Goal: Information Seeking & Learning: Learn about a topic

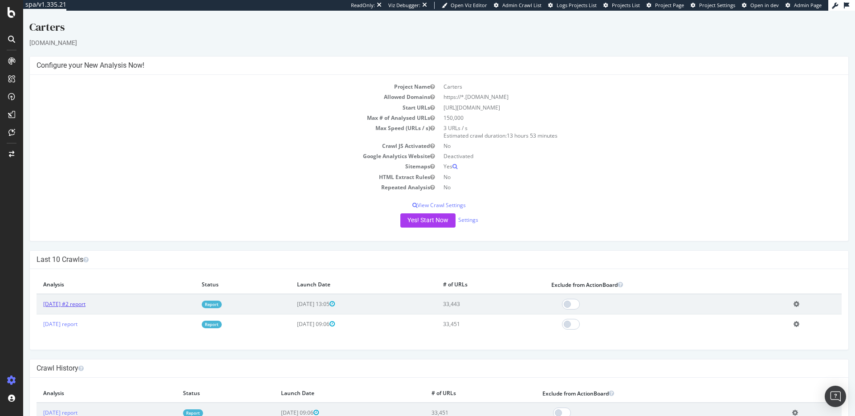
click at [74, 302] on link "2025 Jul. 21st #2 report" at bounding box center [64, 304] width 42 height 8
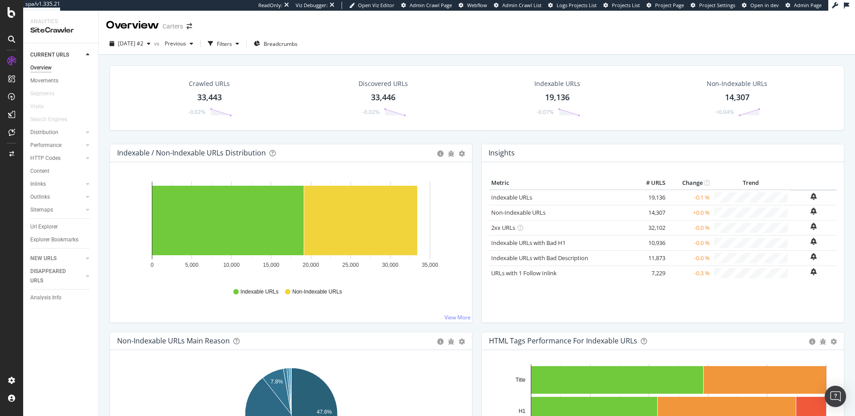
click at [206, 98] on div "33,443" at bounding box center [209, 98] width 24 height 12
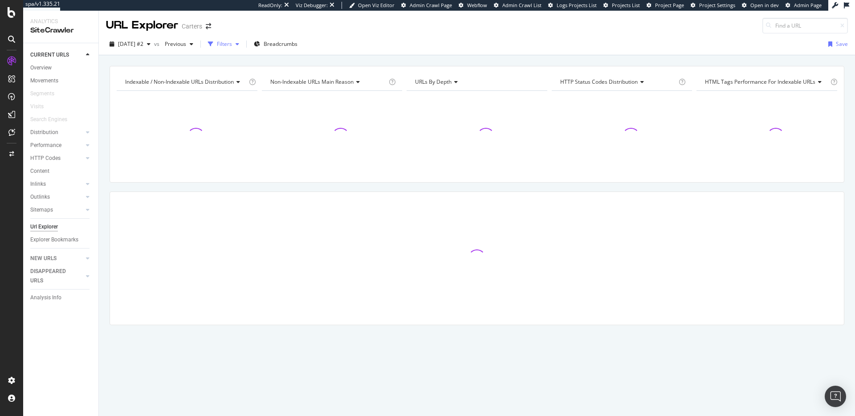
click at [232, 44] on div "Filters" at bounding box center [224, 44] width 15 height 8
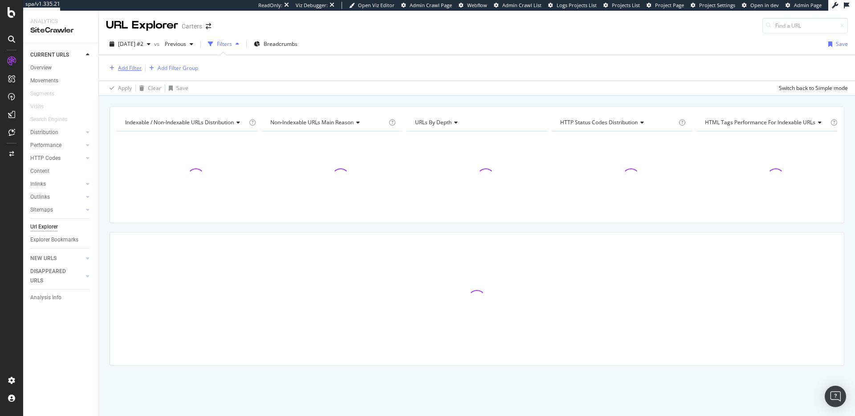
click at [117, 70] on div "button" at bounding box center [112, 67] width 12 height 5
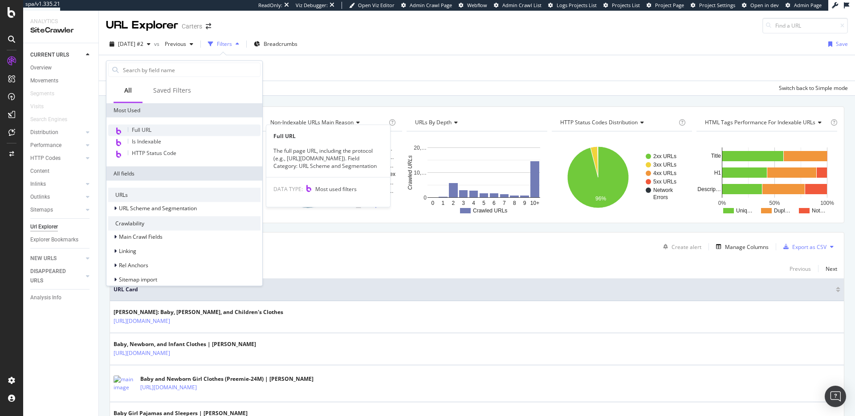
click at [135, 128] on span "Full URL" at bounding box center [142, 130] width 20 height 8
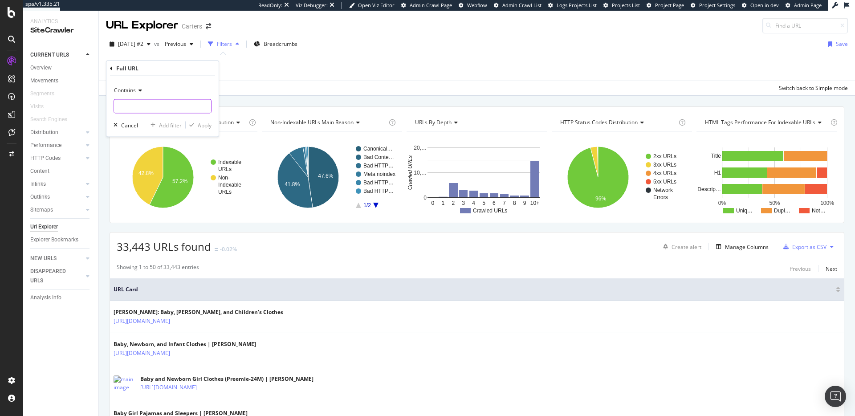
click at [133, 100] on input "text" at bounding box center [162, 106] width 97 height 14
paste input "https://www.carters.com/c/baby-boy-pajamas/f/fab/cotton?sz=243"
drag, startPoint x: 176, startPoint y: 108, endPoint x: 115, endPoint y: 104, distance: 60.7
click at [115, 104] on input "https://www.carters.com/c/baby-boy-pajamas/f/fab/cotton?sz=243" at bounding box center [156, 106] width 84 height 14
click at [140, 108] on input "?sz=243" at bounding box center [156, 106] width 84 height 14
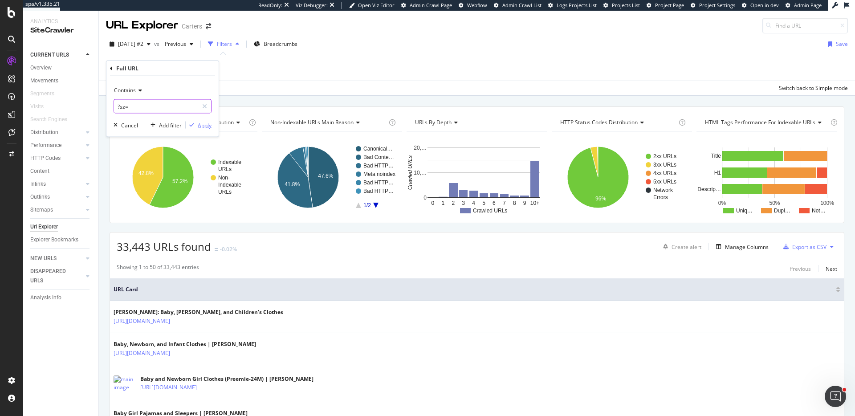
type input "?sz="
click at [203, 125] on div "Apply" at bounding box center [205, 125] width 14 height 8
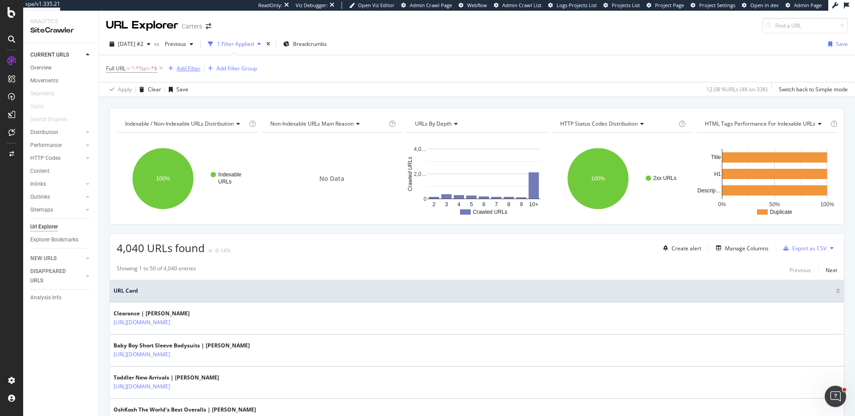
click at [189, 66] on div "Add Filter" at bounding box center [189, 69] width 24 height 8
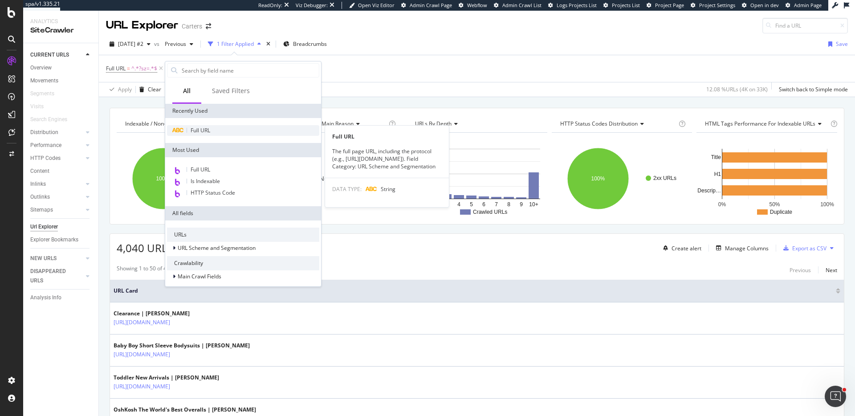
click at [195, 133] on span "Full URL" at bounding box center [201, 130] width 20 height 8
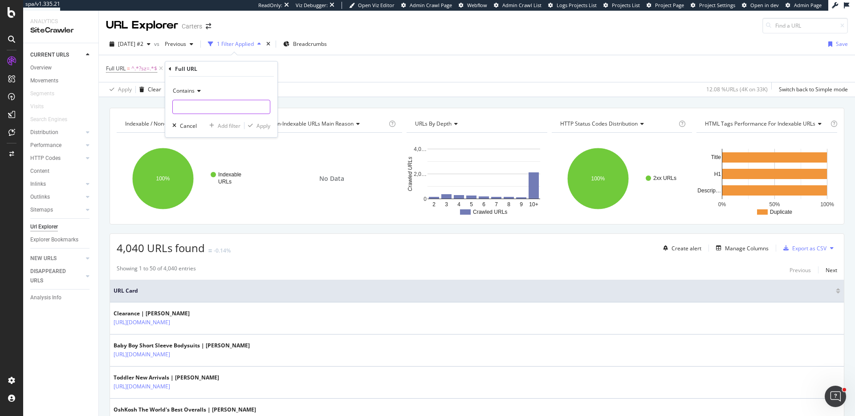
click at [191, 100] on input "text" at bounding box center [221, 107] width 97 height 14
type input "/c/"
click at [269, 126] on div "Apply" at bounding box center [263, 126] width 14 height 8
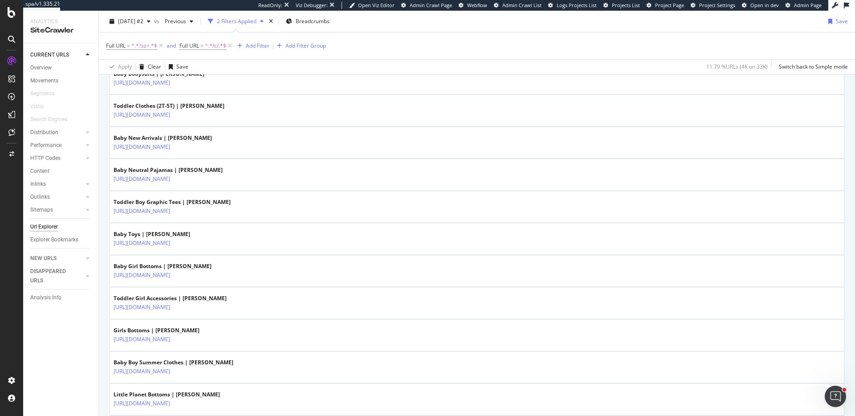
scroll to position [1545, 0]
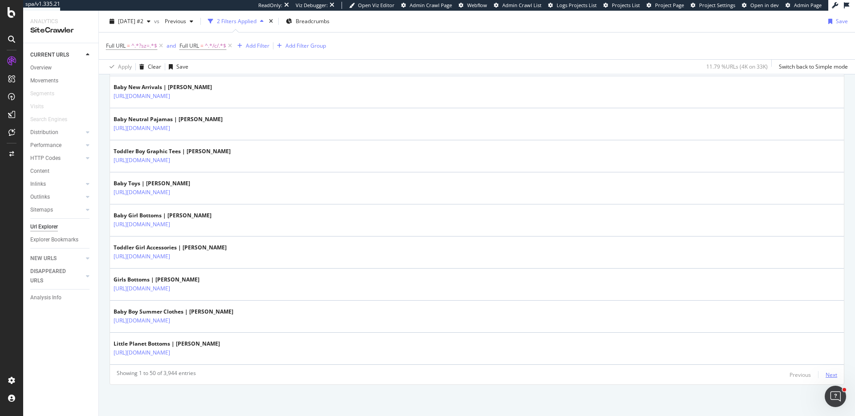
click at [827, 373] on div "Next" at bounding box center [831, 375] width 12 height 8
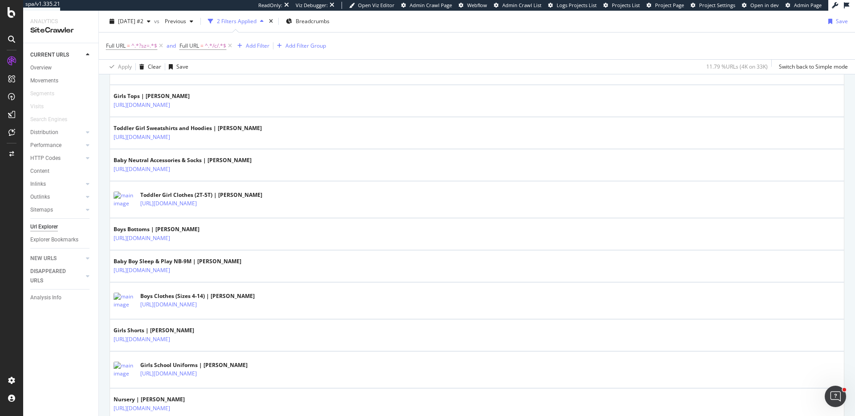
scroll to position [1575, 0]
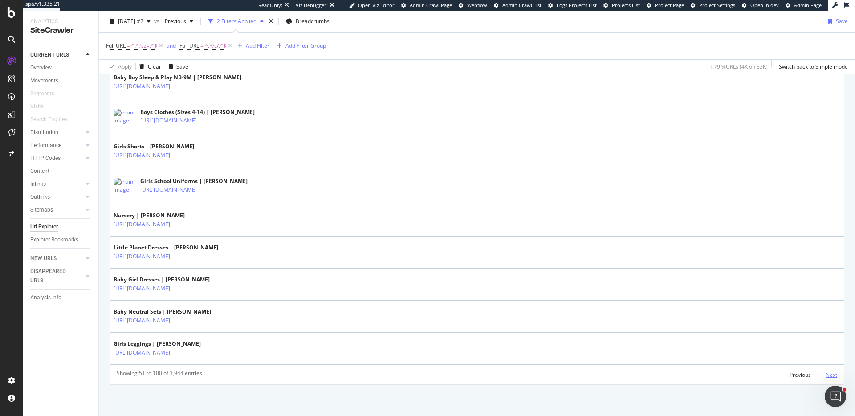
click at [833, 374] on div "Next" at bounding box center [831, 375] width 12 height 8
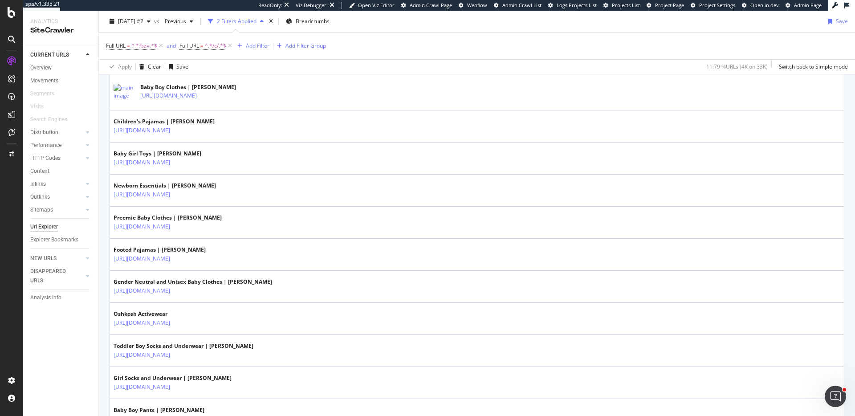
scroll to position [1050, 0]
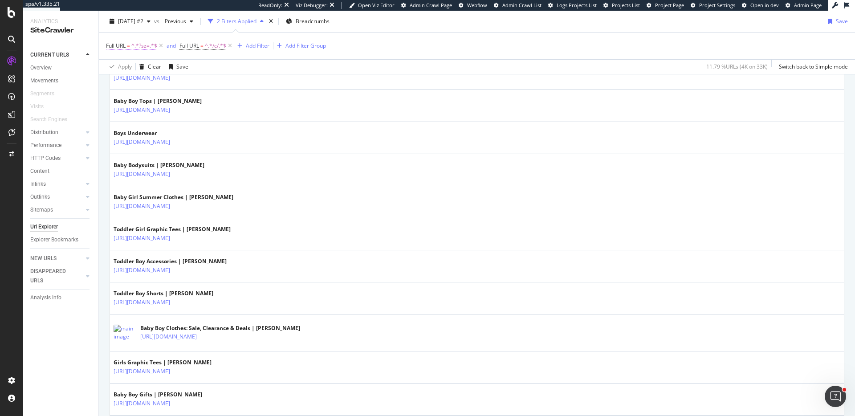
click at [142, 44] on span "^.*?sz=.*$" at bounding box center [144, 46] width 26 height 12
click at [144, 78] on input "?sz=" at bounding box center [156, 83] width 84 height 14
paste input "243"
type input "?sz=243"
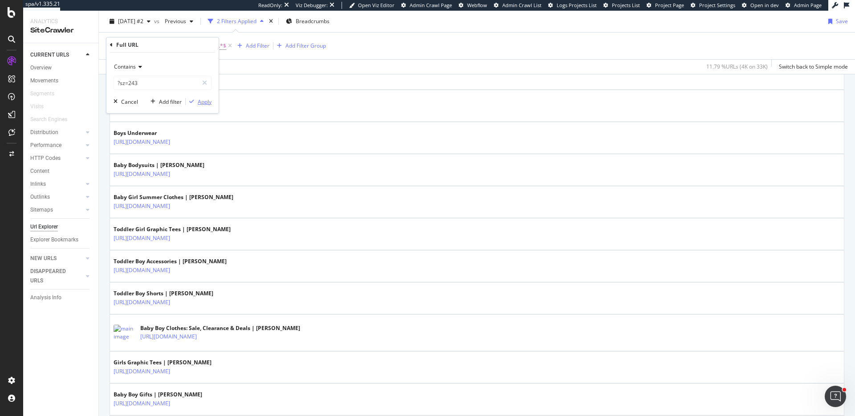
click at [192, 101] on icon "button" at bounding box center [191, 101] width 5 height 5
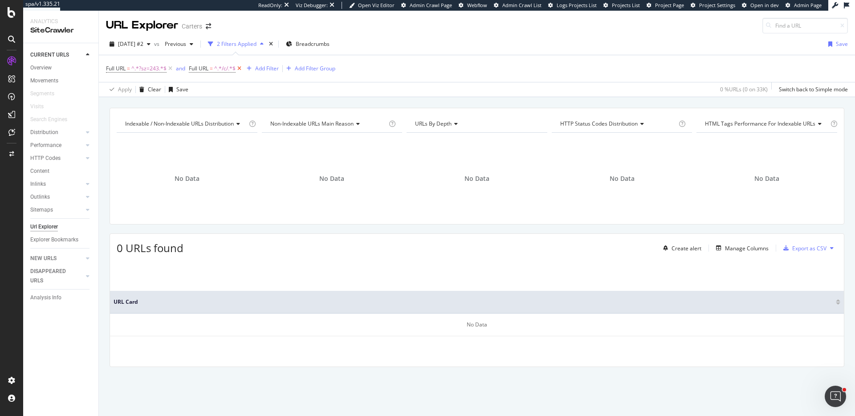
click at [239, 67] on icon at bounding box center [239, 68] width 8 height 9
click at [136, 68] on span "^.*?sz=243.*$" at bounding box center [148, 68] width 35 height 12
click at [131, 106] on input "?sz=243" at bounding box center [156, 105] width 84 height 14
paste input "[URL][DOMAIN_NAME]"
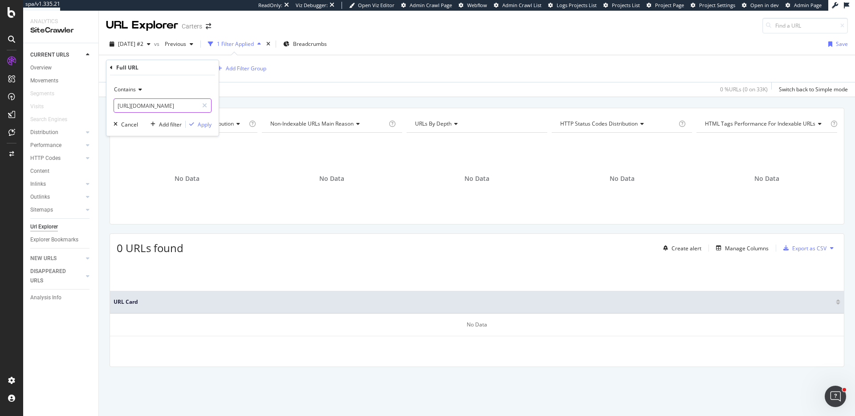
scroll to position [0, 68]
type input "[URL][DOMAIN_NAME]"
click at [206, 121] on div "Apply" at bounding box center [205, 125] width 14 height 8
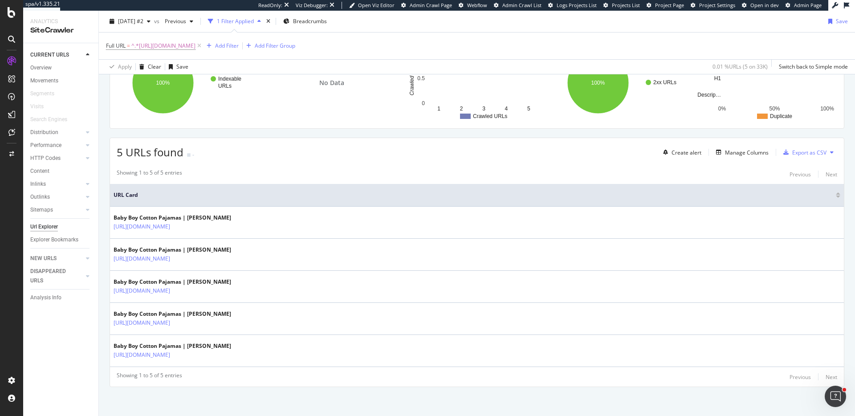
scroll to position [98, 0]
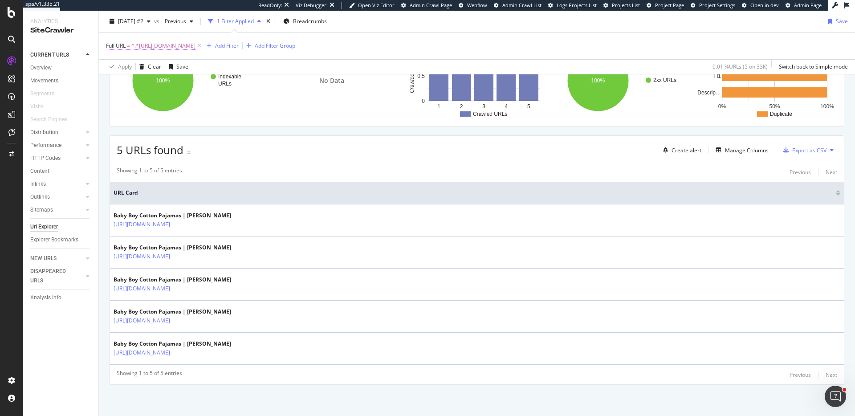
click at [137, 50] on span "^.*https://www.carters.com/c/baby-boy-pajamas/f/fab/cotton.*$" at bounding box center [163, 46] width 64 height 12
click at [114, 46] on div "Full URL" at bounding box center [162, 44] width 105 height 15
click at [110, 44] on icon at bounding box center [111, 44] width 3 height 5
click at [284, 57] on div "Full URL = ^.*https://www.carters.com/c/baby-boy-pajamas/f/fab/cotton.*$ Add Fi…" at bounding box center [477, 45] width 742 height 27
click at [195, 48] on span "^.*https://www.carters.com/c/baby-boy-pajamas/f/fab/cotton.*$" at bounding box center [163, 46] width 64 height 12
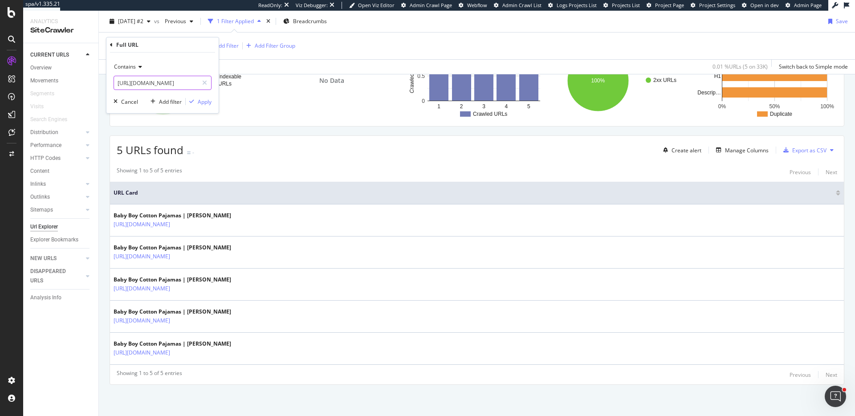
click at [180, 86] on input "[URL][DOMAIN_NAME]" at bounding box center [156, 83] width 84 height 14
click at [180, 86] on input "https://www.carters.com/c/baby-boy-pajamas/f/fab/cotton" at bounding box center [156, 83] width 84 height 14
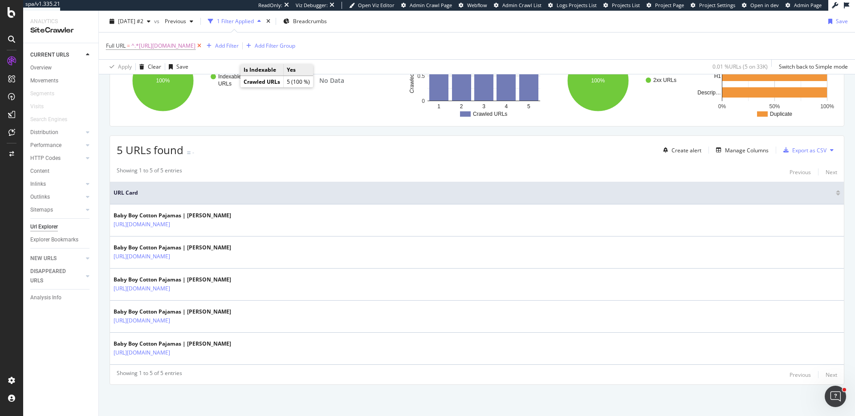
click at [203, 46] on icon at bounding box center [199, 45] width 8 height 9
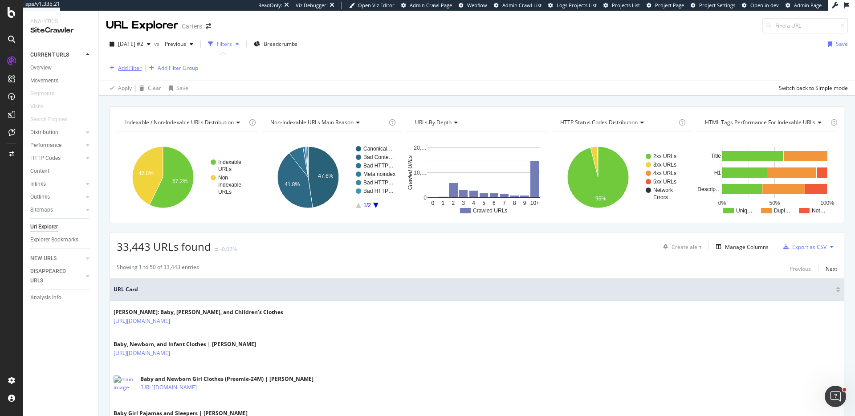
click at [134, 65] on div "Add Filter" at bounding box center [130, 68] width 24 height 8
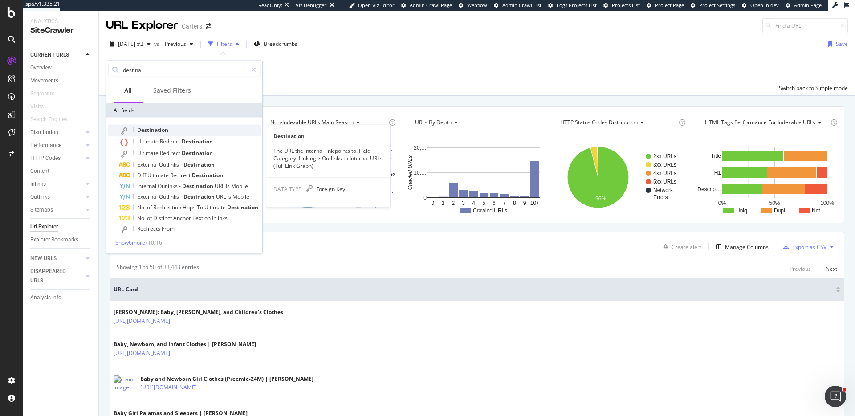
type input "destina"
click at [151, 126] on div "Destination" at bounding box center [190, 131] width 142 height 12
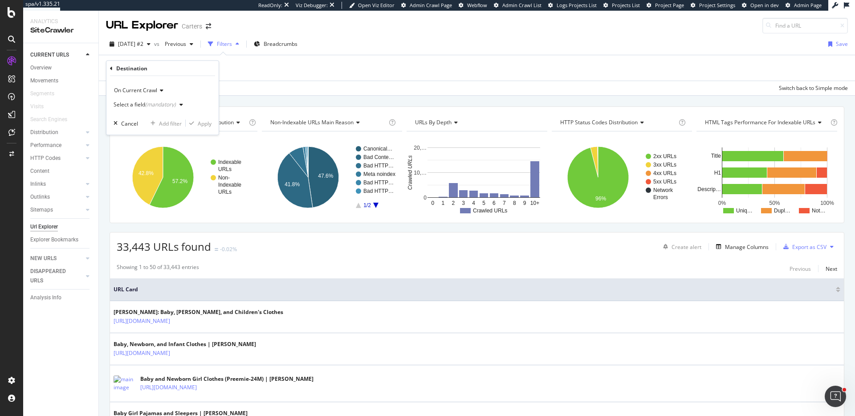
click at [136, 98] on div "Select a field (mandatory)" at bounding box center [150, 104] width 73 height 13
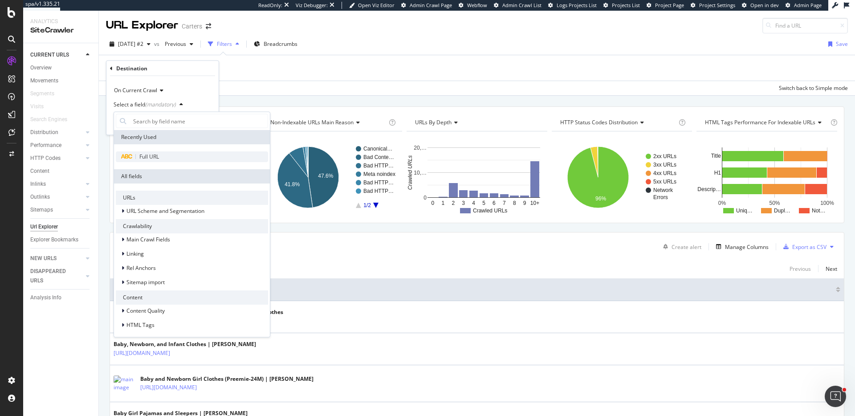
click at [144, 151] on div "Full URL" at bounding box center [192, 156] width 152 height 11
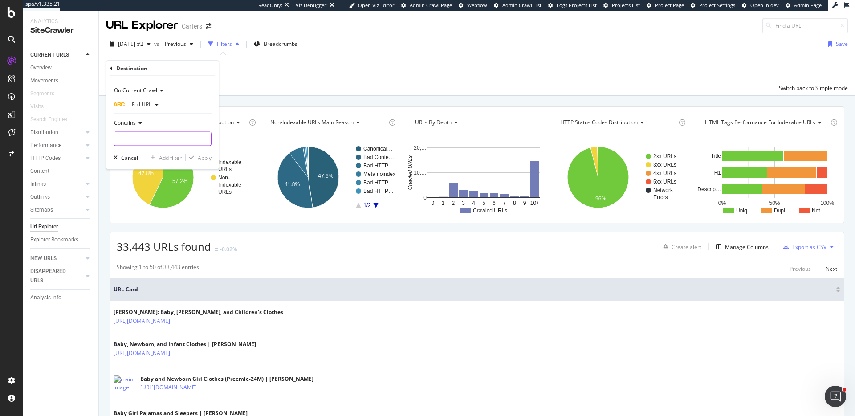
click at [134, 137] on input "text" at bounding box center [162, 139] width 97 height 14
paste input "https://www.carters.com/c/baby-boy-pajamas/f/fab/cotton"
type input "https://www.carters.com/c/baby-boy-pajamas/f/fab/cotton"
click at [203, 158] on div "Apply" at bounding box center [205, 158] width 14 height 8
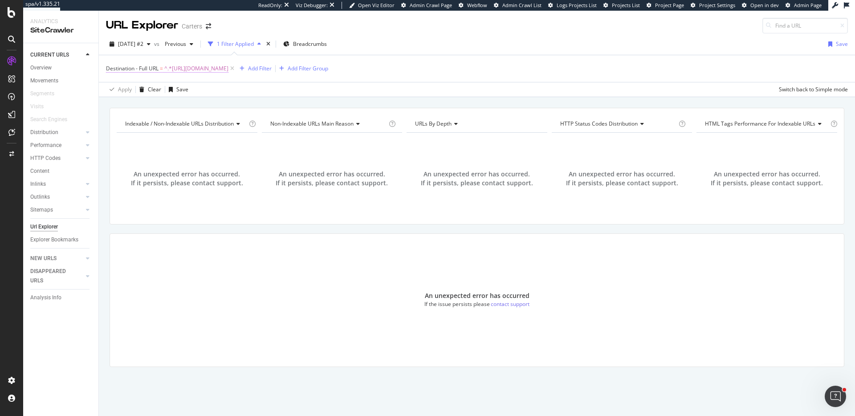
click at [172, 70] on span "^.*https://www.carters.com/c/baby-boy-pajamas/f/fab/cotton.*$" at bounding box center [196, 68] width 64 height 12
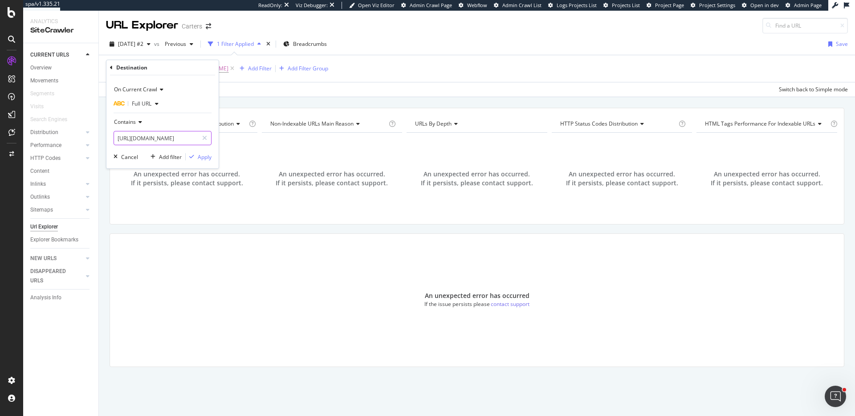
click at [162, 140] on input "https://www.carters.com/c/baby-boy-pajamas/f/fab/cotton" at bounding box center [156, 138] width 84 height 14
click at [272, 93] on div "Apply Clear Save Switch back to Simple mode" at bounding box center [477, 89] width 756 height 15
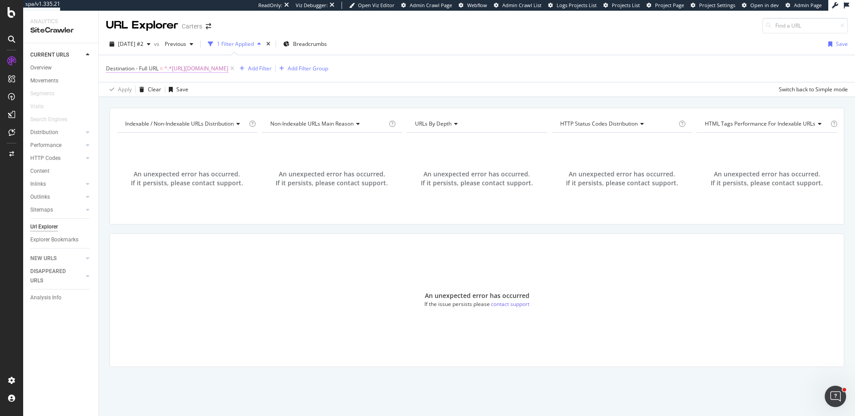
click at [146, 69] on span "Destination - Full URL" at bounding box center [132, 69] width 53 height 8
click at [141, 103] on span "Full URL" at bounding box center [142, 104] width 20 height 8
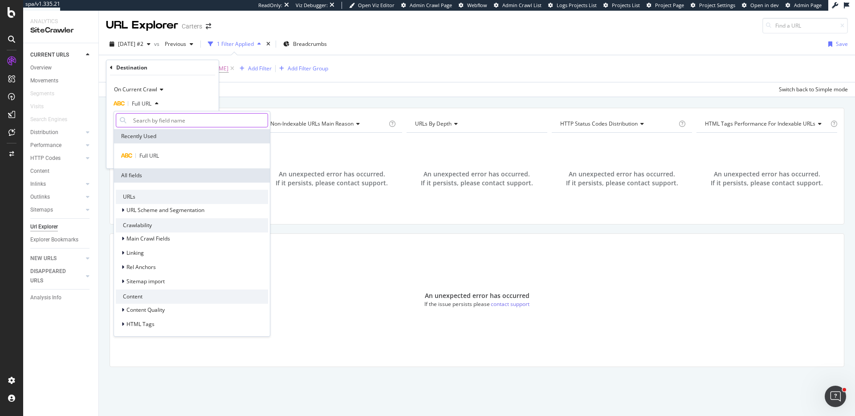
click at [140, 122] on input "text" at bounding box center [199, 120] width 138 height 14
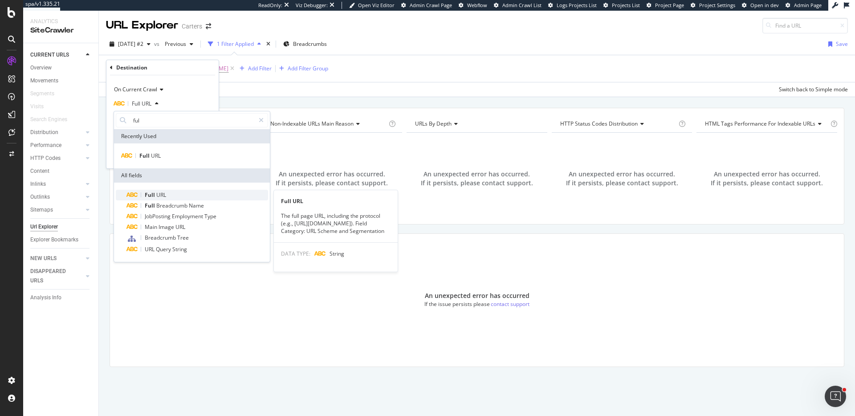
type input "ful"
click at [158, 193] on span "URL" at bounding box center [161, 195] width 10 height 8
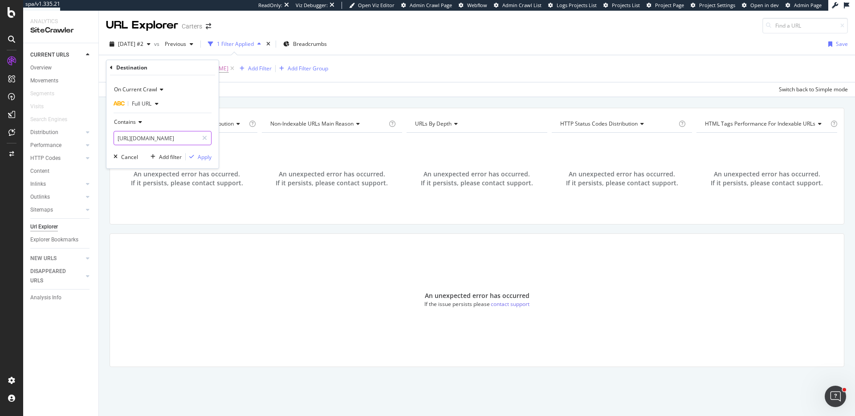
click at [145, 139] on input "[URL][DOMAIN_NAME]" at bounding box center [156, 138] width 84 height 14
click at [165, 139] on input "[URL][DOMAIN_NAME]" at bounding box center [156, 138] width 84 height 14
drag, startPoint x: 178, startPoint y: 139, endPoint x: 93, endPoint y: 139, distance: 85.0
click at [93, 139] on body "spa/v1.335.21 ReadOnly: Viz Debugger: Open Viz Editor Admin Crawl Page Webflow …" at bounding box center [427, 208] width 855 height 416
click at [128, 140] on input "[URL][DOMAIN_NAME]" at bounding box center [156, 138] width 84 height 14
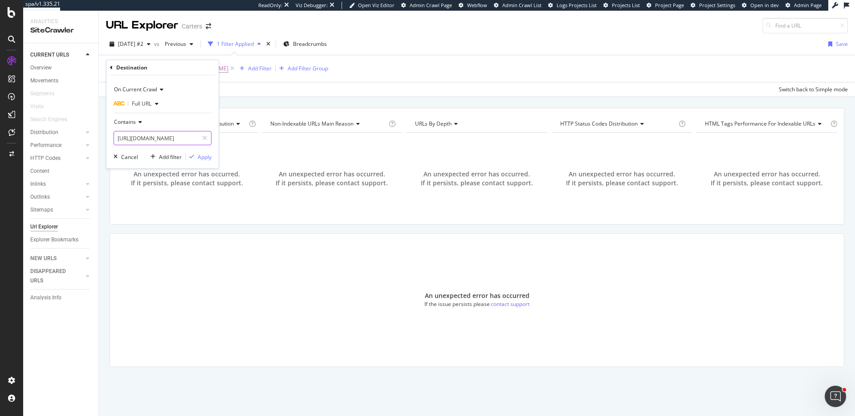
drag, startPoint x: 178, startPoint y: 138, endPoint x: 109, endPoint y: 138, distance: 68.5
click at [109, 138] on div "On Current Crawl Full URL Contains https://www.carters.com/c/baby-boy-pajamas/f…" at bounding box center [162, 121] width 112 height 93
type input "/c/baby-boy-pajamas/f/fab/cotton"
click at [204, 155] on div "Apply" at bounding box center [205, 157] width 14 height 8
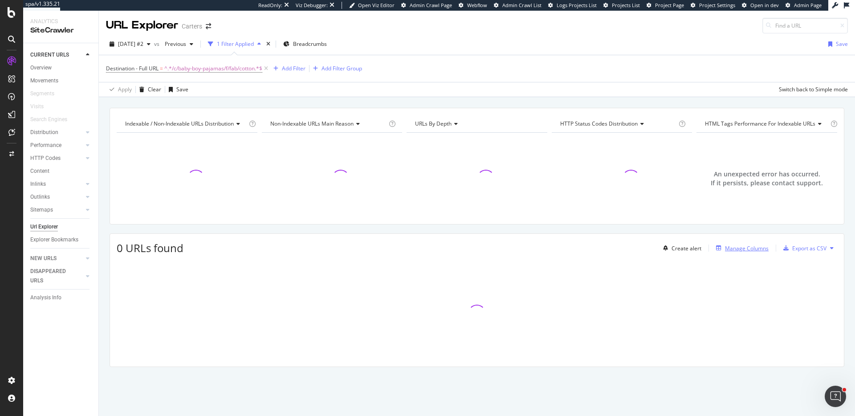
click at [736, 247] on div "Manage Columns" at bounding box center [747, 248] width 44 height 8
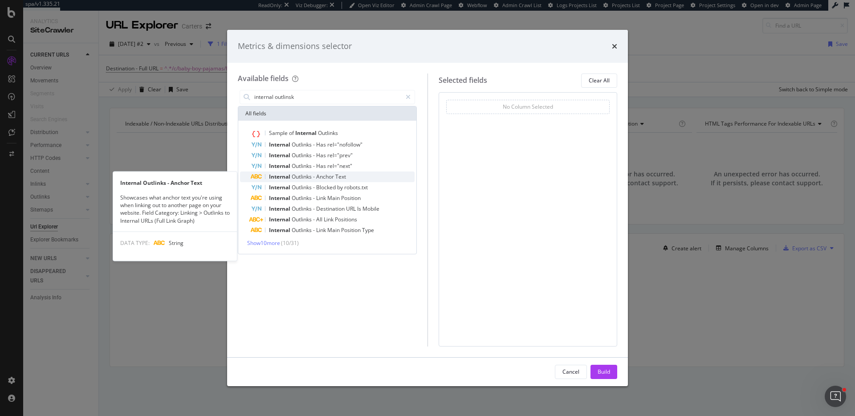
click at [299, 172] on div "Internal Outlinks - Anchor Text" at bounding box center [333, 176] width 164 height 11
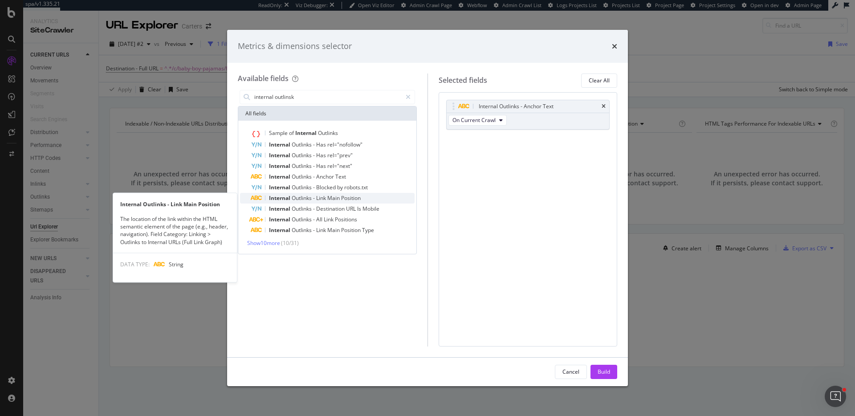
click at [304, 195] on span "Outlinks" at bounding box center [302, 198] width 21 height 8
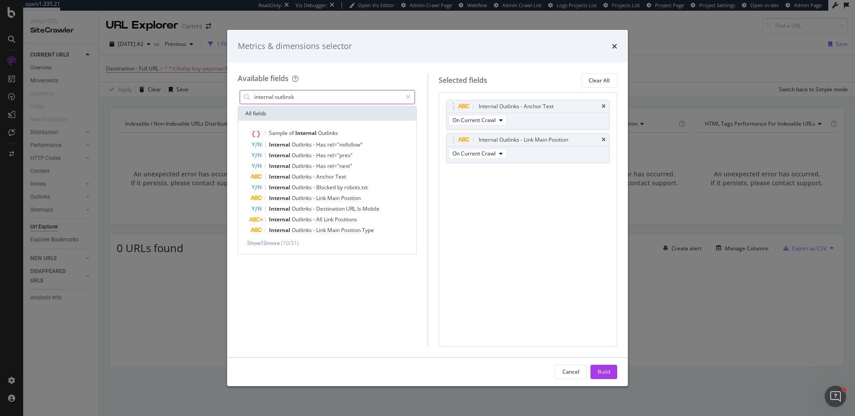
click at [276, 97] on input "internal outlinsk" at bounding box center [327, 96] width 148 height 13
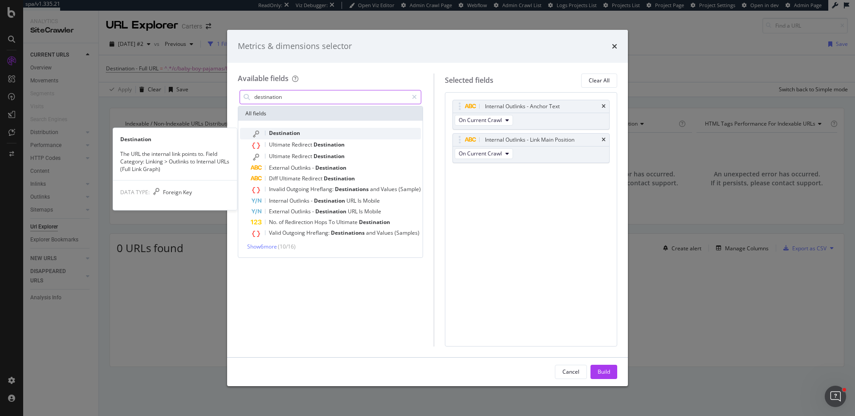
type input "destination"
click at [285, 135] on span "Destination" at bounding box center [284, 133] width 31 height 8
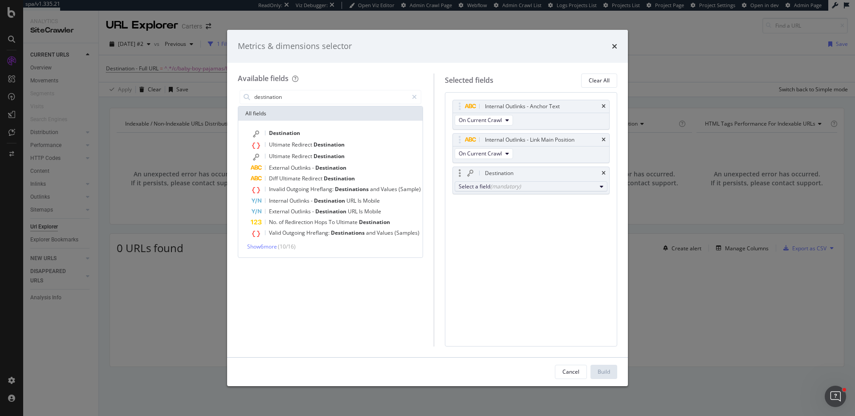
click at [480, 185] on div "Select a field (mandatory)" at bounding box center [527, 186] width 138 height 8
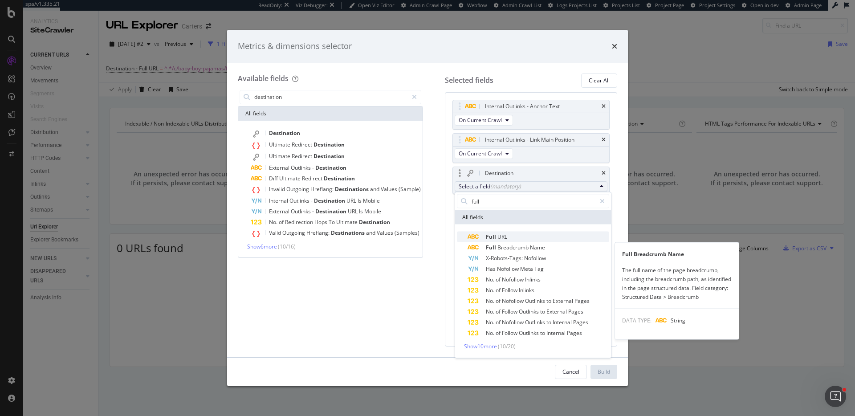
type input "full"
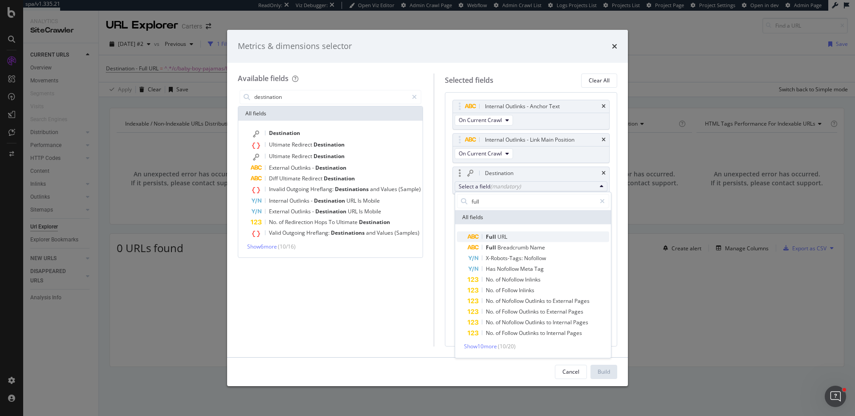
click at [485, 235] on div "Full URL" at bounding box center [487, 236] width 40 height 11
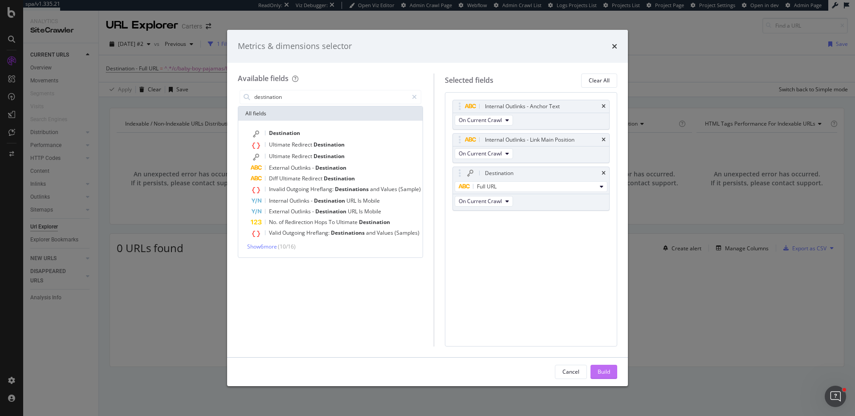
click at [608, 367] on div "Build" at bounding box center [603, 371] width 12 height 13
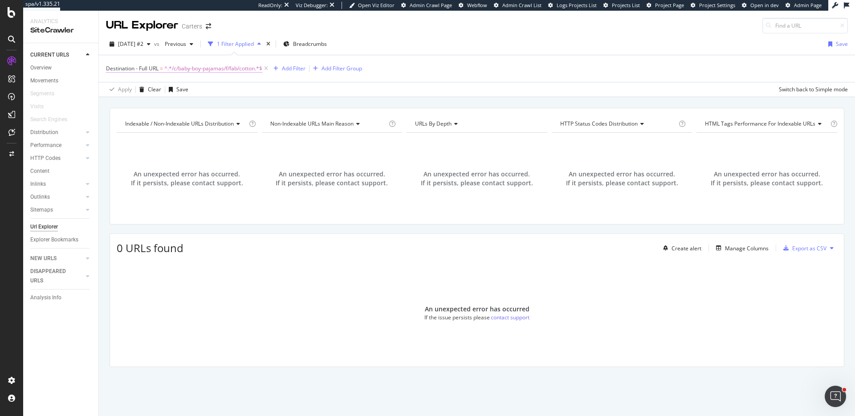
click at [230, 73] on span "^.*/c/baby-boy-pajamas/f/fab/cotton.*$" at bounding box center [213, 68] width 98 height 12
click at [123, 158] on div "Cancel" at bounding box center [129, 157] width 17 height 8
click at [153, 93] on div "Clear" at bounding box center [148, 89] width 25 height 13
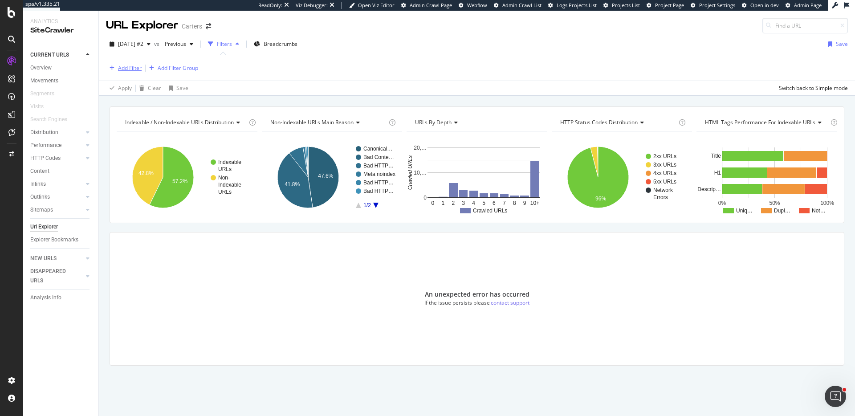
click at [131, 66] on div "Add Filter" at bounding box center [130, 68] width 24 height 8
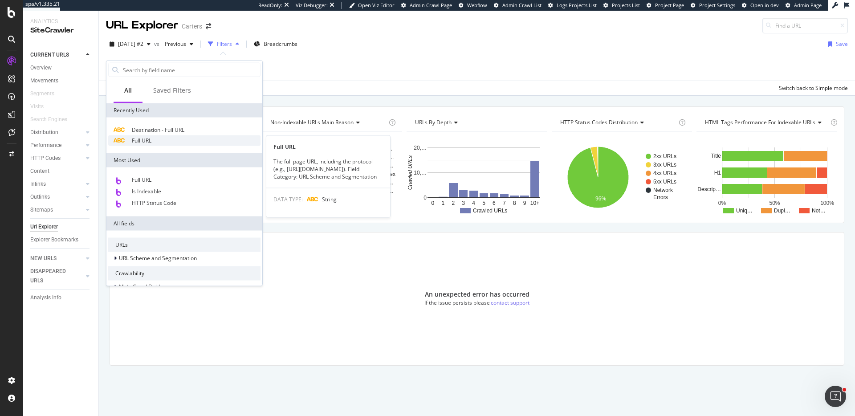
click at [145, 142] on span "Full URL" at bounding box center [142, 141] width 20 height 8
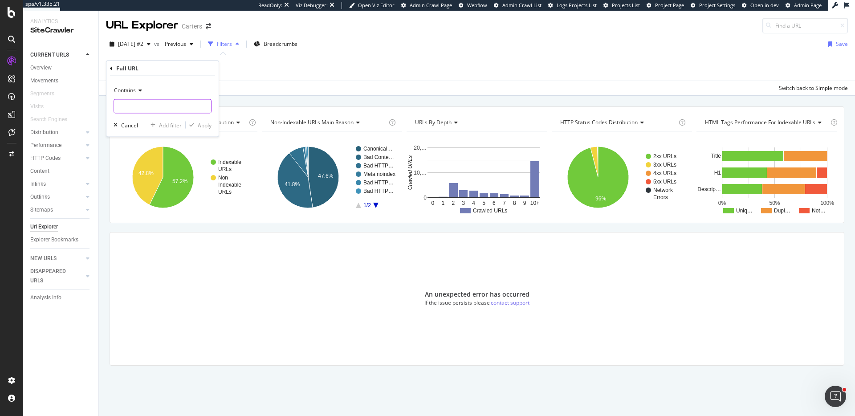
click at [137, 104] on input "text" at bounding box center [162, 106] width 97 height 14
paste input "[URL][DOMAIN_NAME]"
type input "[URL][DOMAIN_NAME]"
click at [206, 122] on div "Apply" at bounding box center [205, 125] width 14 height 8
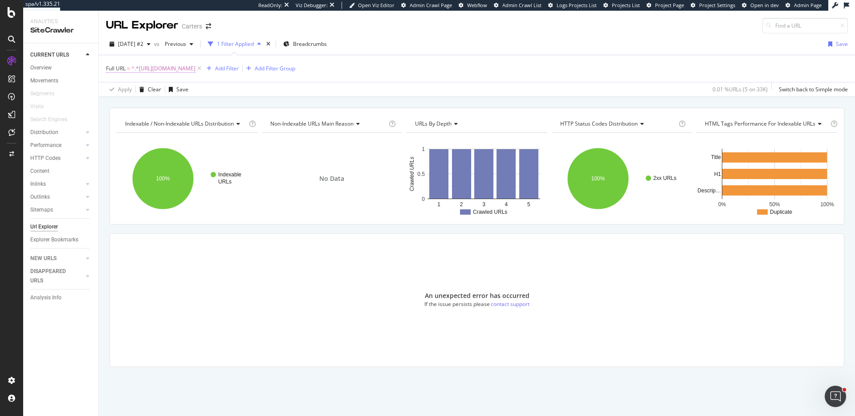
click at [195, 68] on span "^.*[URL][DOMAIN_NAME]" at bounding box center [163, 68] width 64 height 12
click at [175, 110] on input "https://www.carters.com/c/baby-boy-pajamas/f/fab/cotton" at bounding box center [156, 105] width 84 height 14
click at [206, 121] on div "Apply" at bounding box center [205, 125] width 14 height 8
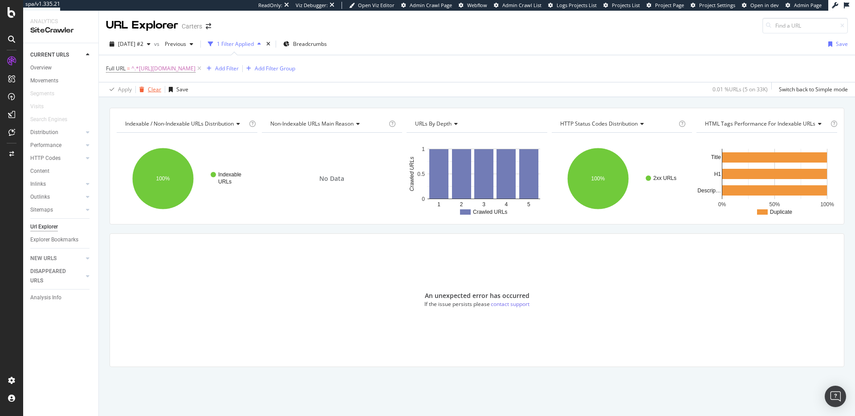
click at [149, 90] on div "Clear" at bounding box center [154, 89] width 13 height 8
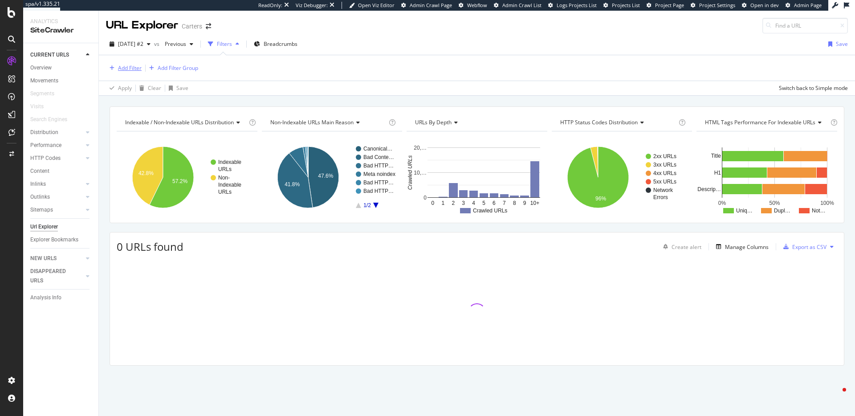
click at [128, 67] on div "Add Filter" at bounding box center [130, 68] width 24 height 8
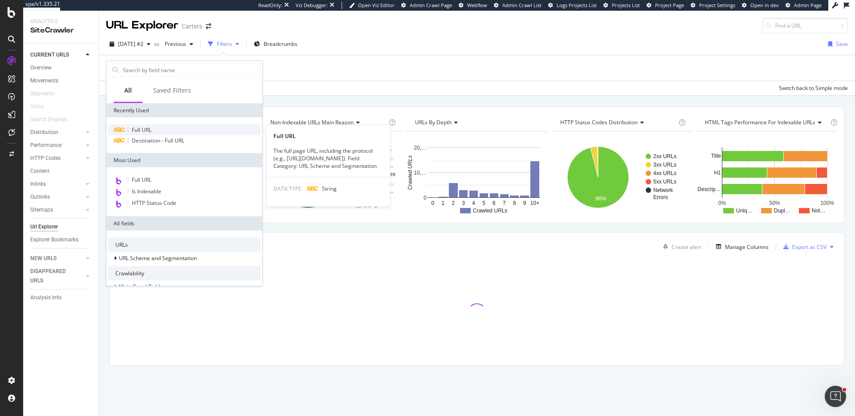
click at [145, 131] on span "Full URL" at bounding box center [142, 130] width 20 height 8
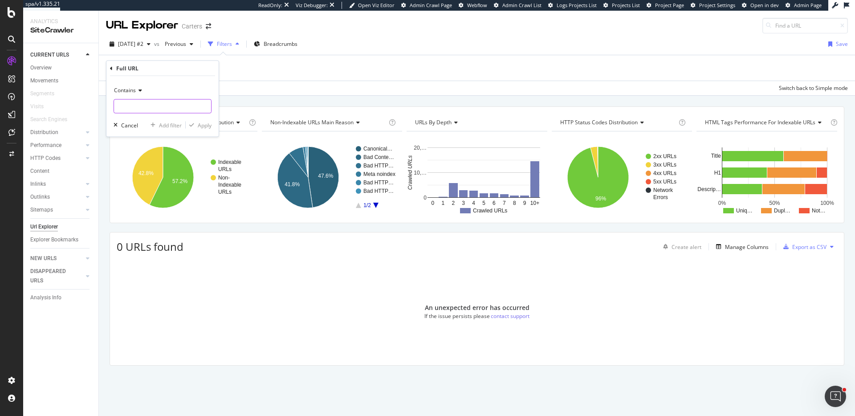
click at [135, 103] on input "text" at bounding box center [162, 106] width 97 height 14
paste input "?sz=243"
type input "?sz=243"
click at [198, 123] on div "Apply" at bounding box center [205, 125] width 14 height 8
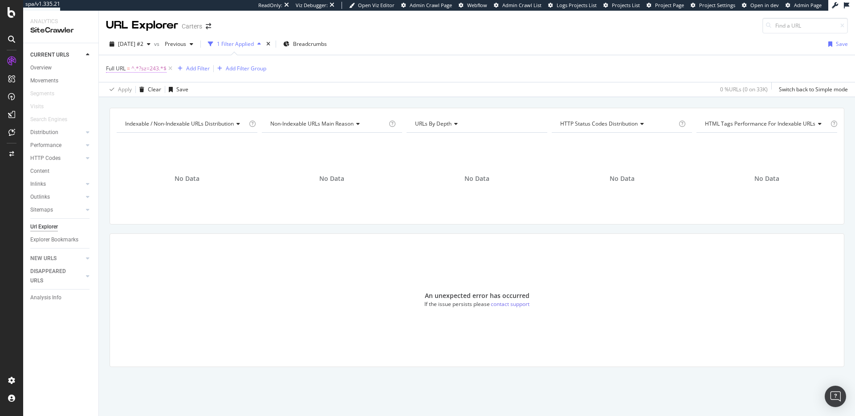
click at [148, 70] on span "^.*?sz=243.*$" at bounding box center [148, 68] width 35 height 12
click at [151, 106] on input "?sz=243" at bounding box center [156, 105] width 84 height 14
click at [167, 107] on input "?sz=243" at bounding box center [156, 105] width 84 height 14
type input "?sz="
click at [202, 122] on div "Apply" at bounding box center [205, 125] width 14 height 8
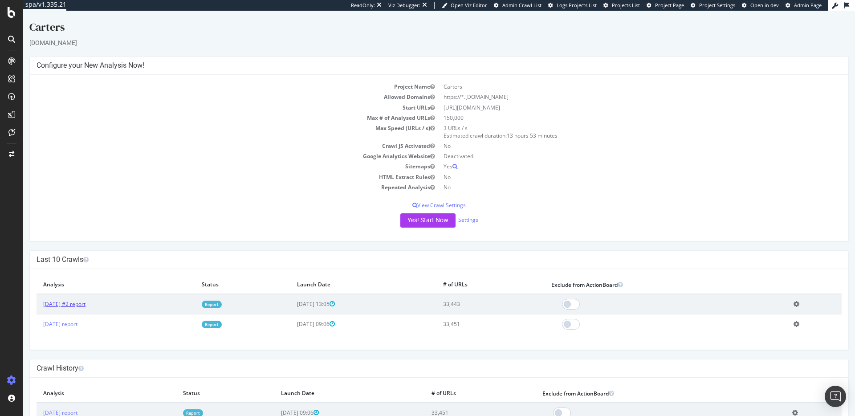
click at [85, 300] on link "2025 Jul. 21st #2 report" at bounding box center [64, 304] width 42 height 8
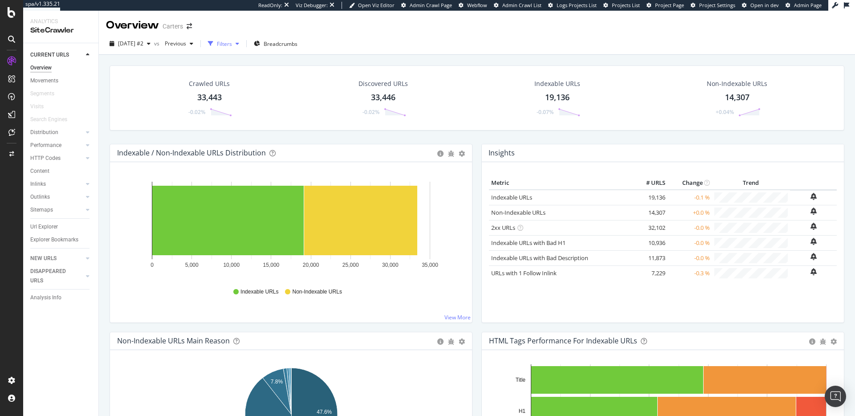
click at [232, 43] on div "Filters" at bounding box center [224, 44] width 15 height 8
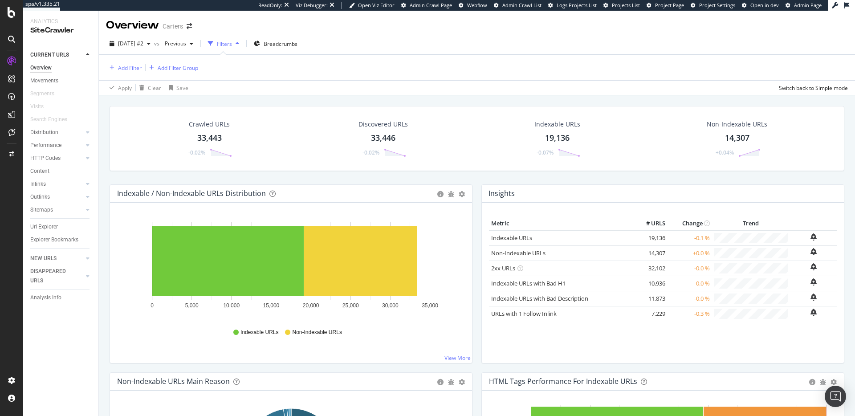
click at [202, 142] on div "33,443" at bounding box center [209, 138] width 24 height 12
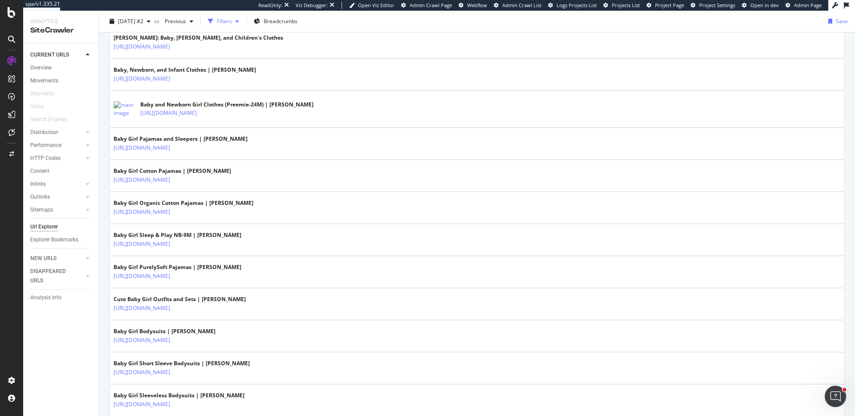
click at [232, 19] on div "Filters" at bounding box center [224, 21] width 15 height 8
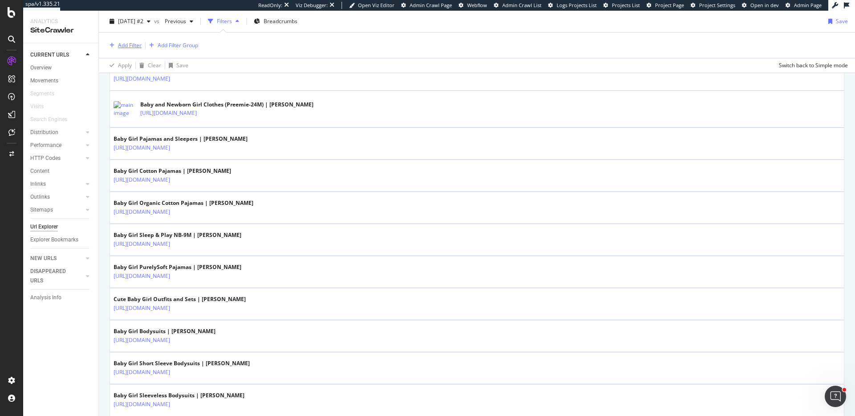
click at [130, 44] on div "Add Filter" at bounding box center [130, 45] width 24 height 8
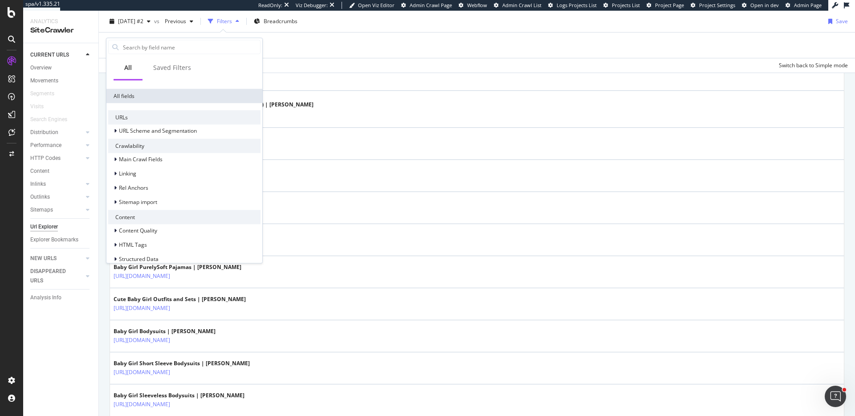
scroll to position [107, 0]
click at [133, 124] on span "URL Scheme and Segmentation" at bounding box center [158, 128] width 78 height 8
click at [142, 158] on span "Full URL" at bounding box center [147, 161] width 20 height 8
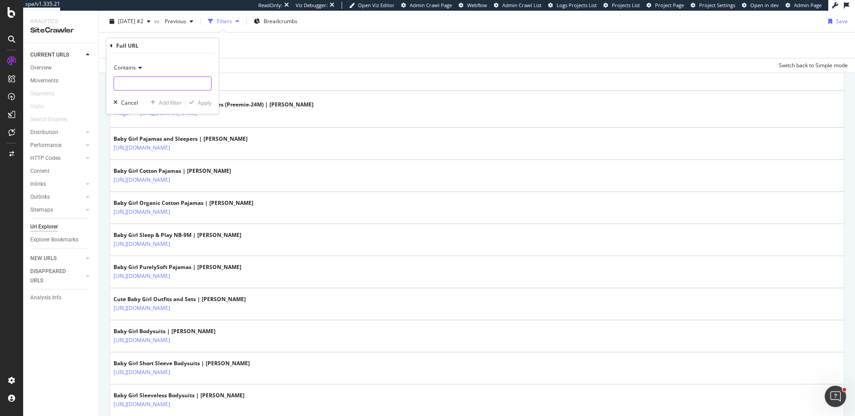
click at [130, 86] on input "text" at bounding box center [162, 84] width 97 height 14
type input "cotton"
click at [204, 101] on div "Apply" at bounding box center [205, 102] width 14 height 8
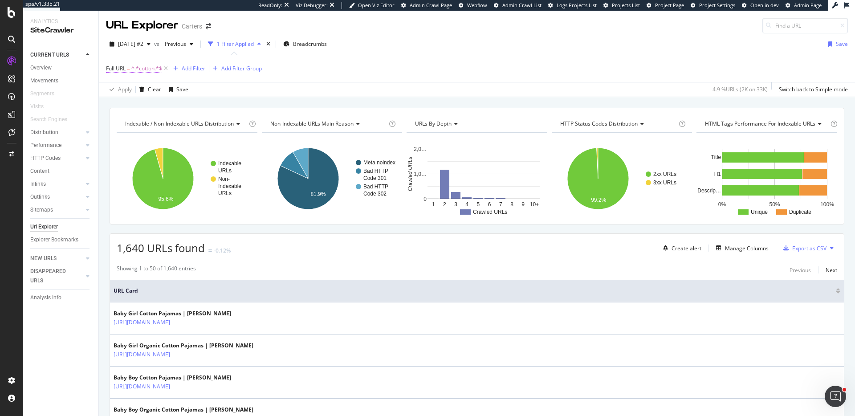
click at [129, 69] on span "=" at bounding box center [128, 69] width 3 height 8
click at [134, 106] on input "cotton" at bounding box center [156, 105] width 84 height 14
paste input "https://www.carters.com/c/baby-boy-pajamas/f/fab/"
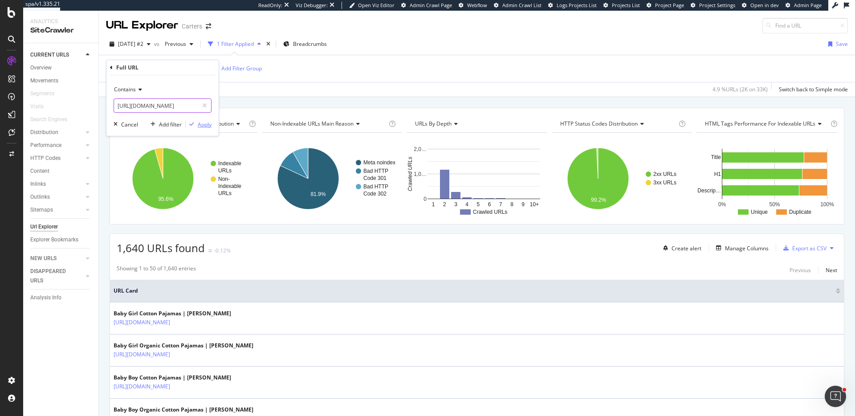
type input "https://www.carters.com/c/baby-boy-pajamas/f/fab/cotton"
click at [197, 123] on div "button" at bounding box center [192, 124] width 12 height 5
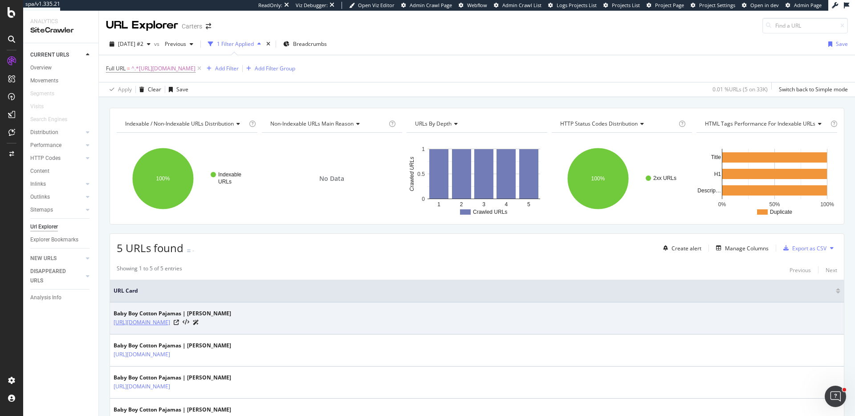
click at [170, 324] on link "https://www.carters.com/c/baby-boy-pajamas/f/fab/cotton" at bounding box center [142, 322] width 57 height 9
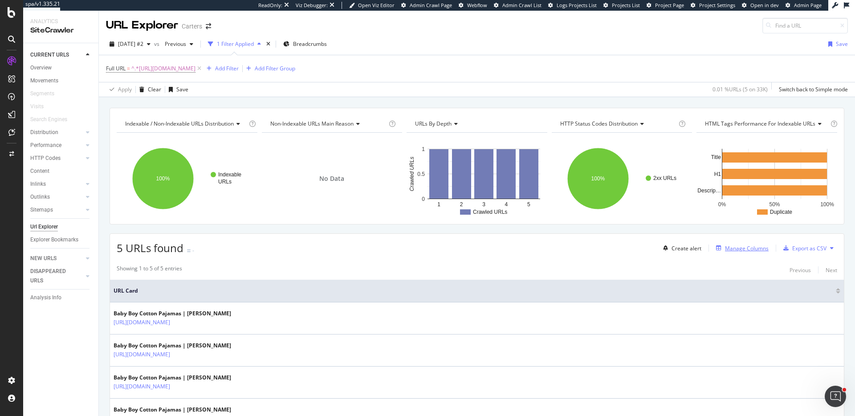
click at [733, 251] on div "Manage Columns" at bounding box center [747, 248] width 44 height 8
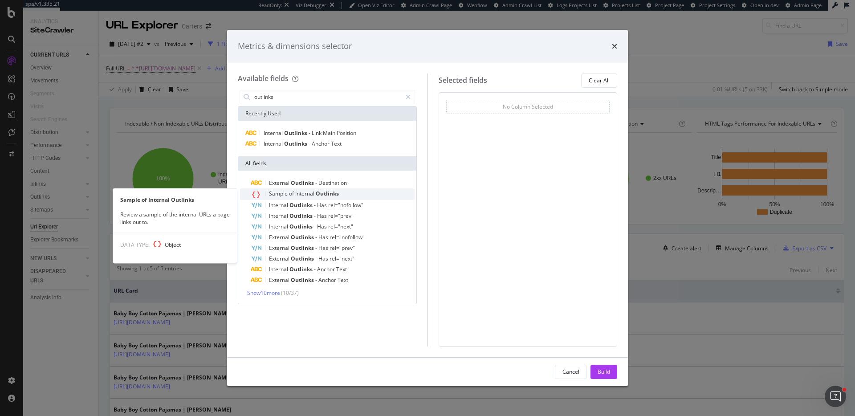
click at [289, 193] on span "of" at bounding box center [292, 194] width 6 height 8
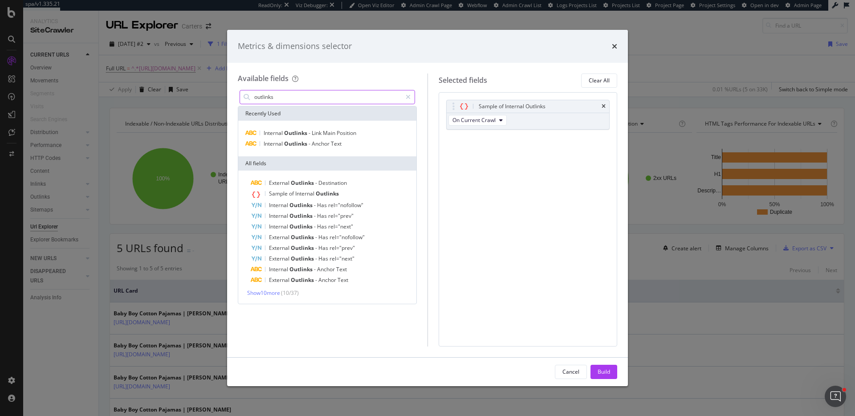
click at [268, 93] on input "outlinks" at bounding box center [327, 96] width 148 height 13
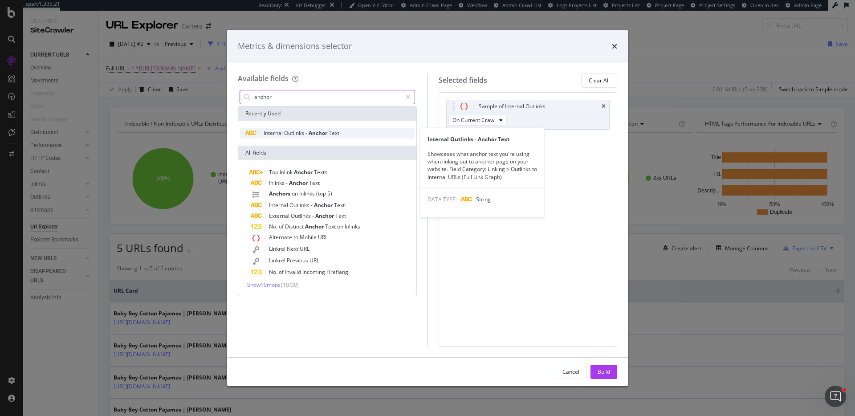
type input "anchor"
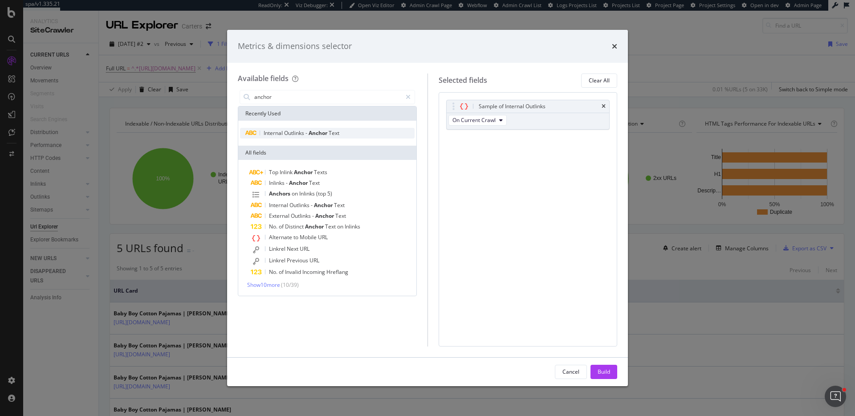
click at [281, 129] on span "Internal" at bounding box center [274, 133] width 20 height 8
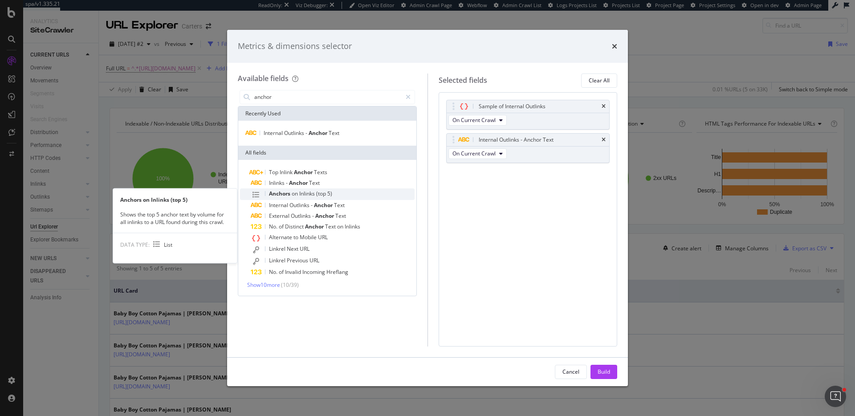
click at [284, 195] on span "Anchors" at bounding box center [280, 194] width 23 height 8
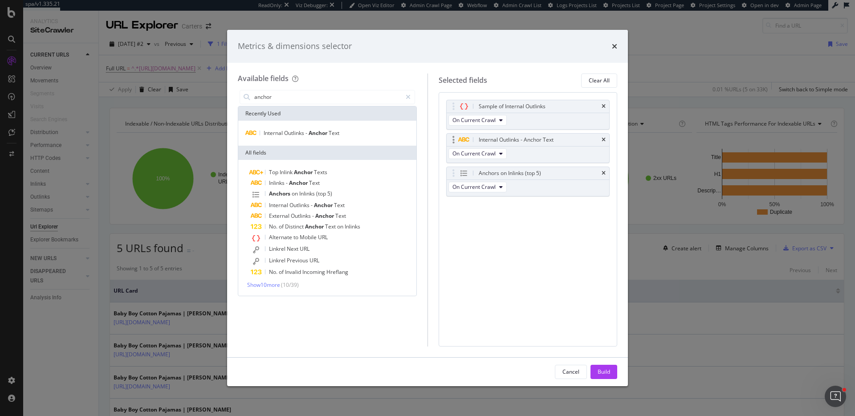
click at [605, 139] on div "Internal Outlinks - Anchor Text" at bounding box center [527, 140] width 163 height 12
click at [604, 139] on icon "times" at bounding box center [603, 139] width 4 height 5
drag, startPoint x: 452, startPoint y: 139, endPoint x: 452, endPoint y: 101, distance: 37.8
click at [452, 101] on body "spa/v1.335.21 ReadOnly: Viz Debugger: Open Viz Editor Admin Crawl Page Webflow …" at bounding box center [427, 208] width 855 height 416
click at [602, 372] on div "Build" at bounding box center [603, 372] width 12 height 8
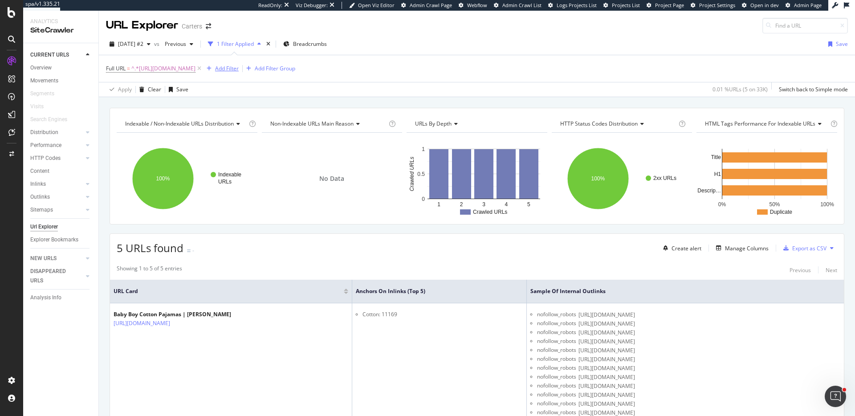
click at [239, 69] on div "Add Filter" at bounding box center [227, 69] width 24 height 8
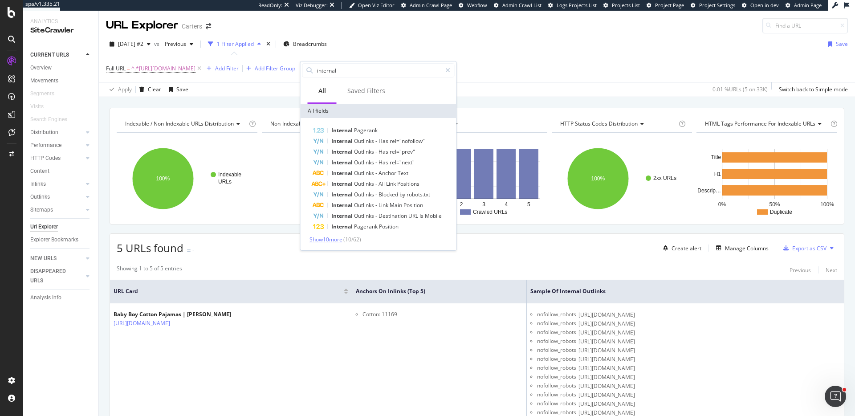
type input "internal"
click at [338, 239] on span "Show 10 more" at bounding box center [325, 239] width 33 height 8
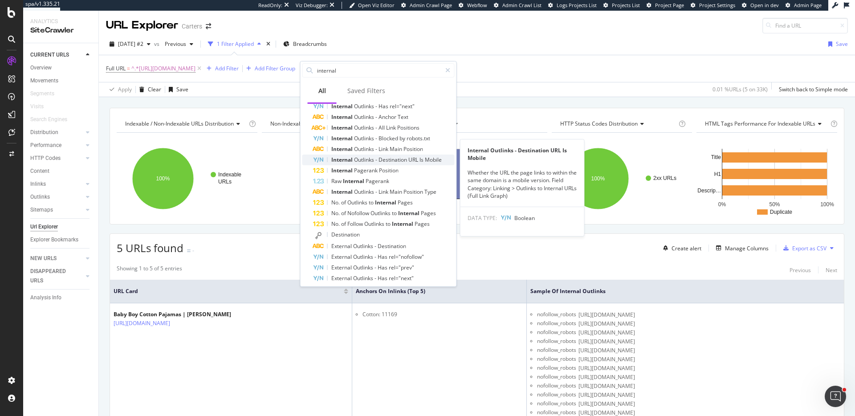
scroll to position [72, 0]
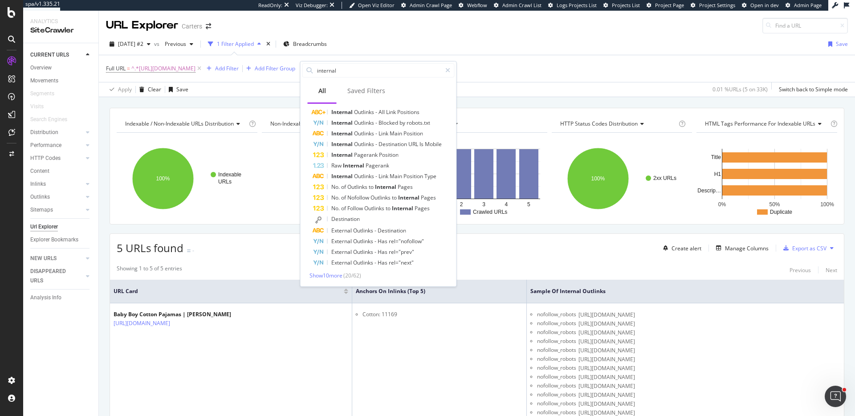
click at [616, 253] on div "5 URLs found - Create alert Manage Columns Export as CSV" at bounding box center [477, 245] width 734 height 22
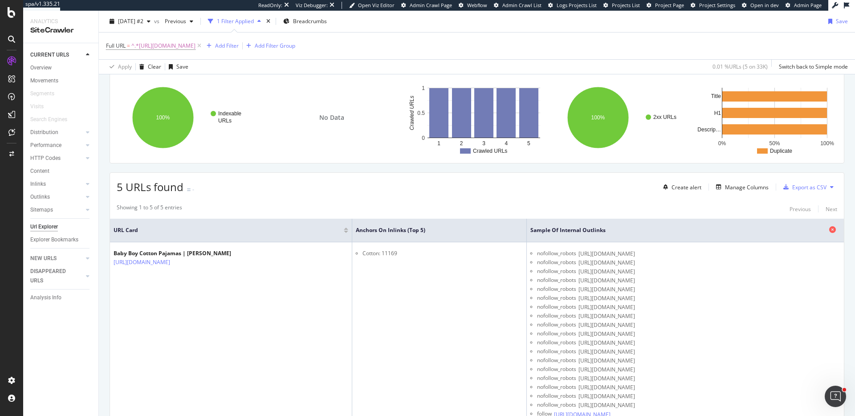
scroll to position [0, 0]
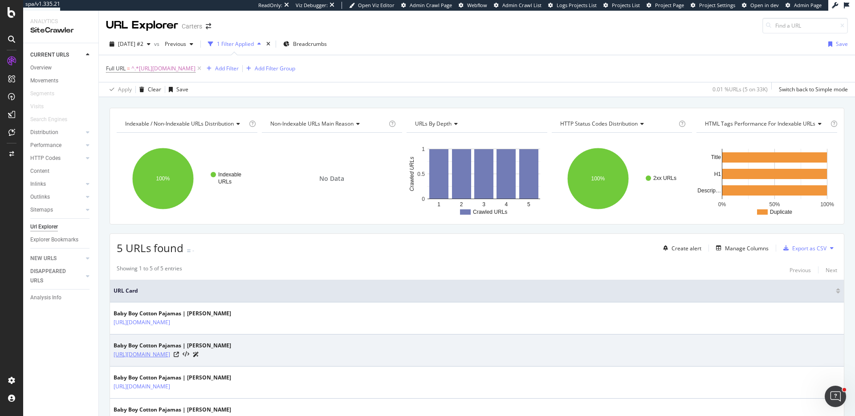
click at [170, 357] on link "https://www.carters.com/c/baby-boy-pajamas/f/fab/cotton?sz=96" at bounding box center [142, 354] width 57 height 9
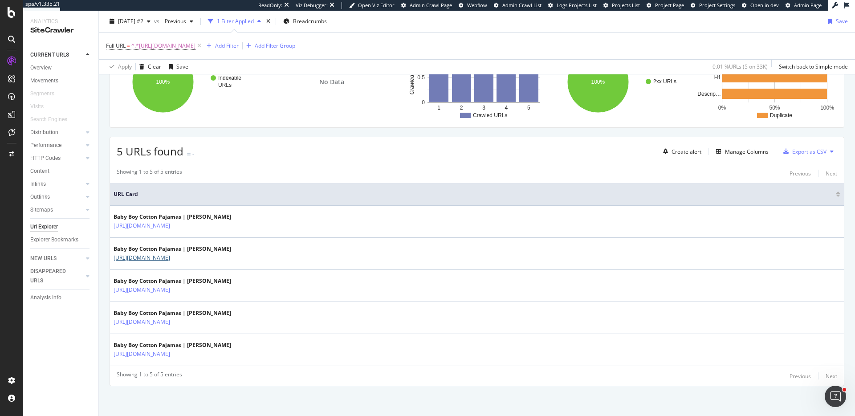
scroll to position [98, 0]
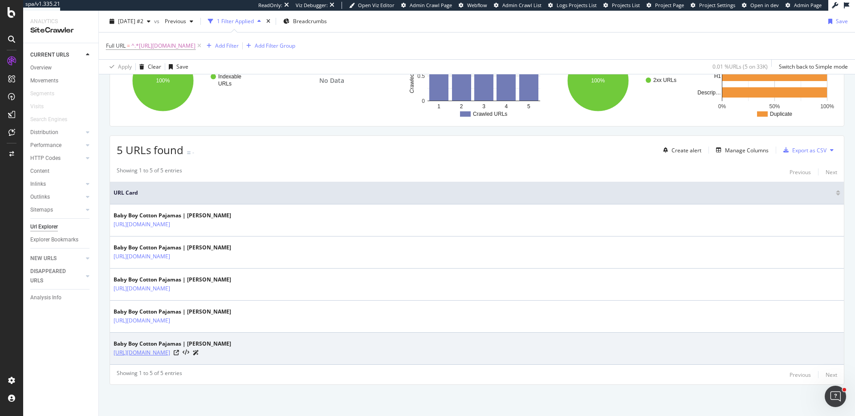
click at [170, 351] on link "https://www.carters.com/c/baby-boy-pajamas/f/fab/cotton?sz=231" at bounding box center [142, 352] width 57 height 9
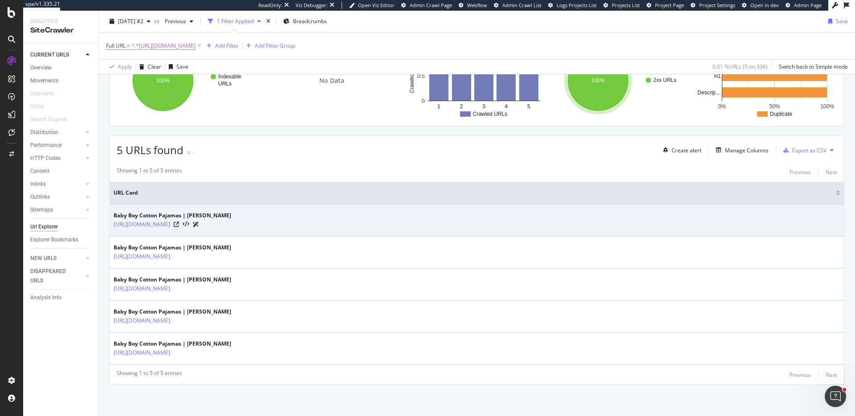
drag, startPoint x: 255, startPoint y: 229, endPoint x: 111, endPoint y: 227, distance: 144.7
click at [111, 227] on td "Baby Boy Cotton Pajamas | Carter's https://www.carters.com/c/baby-boy-pajamas/f…" at bounding box center [477, 220] width 734 height 32
copy link "https://www.carters.com/c/baby-boy-pajamas/f/fab/cotton"
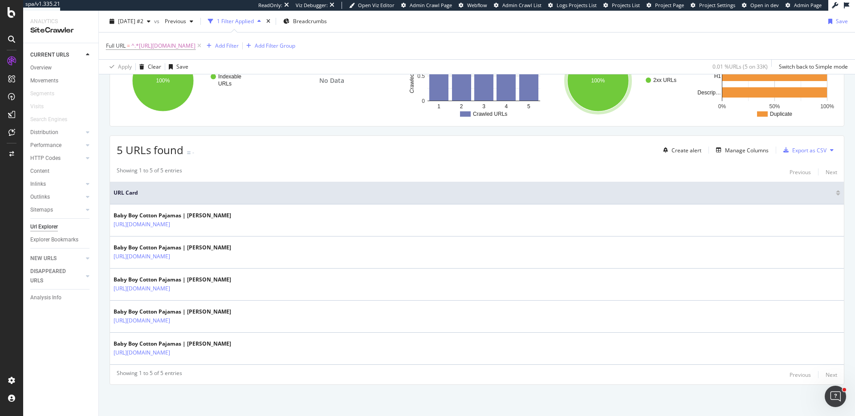
click at [268, 155] on div "5 URLs found - Create alert Manage Columns Export as CSV" at bounding box center [477, 147] width 734 height 22
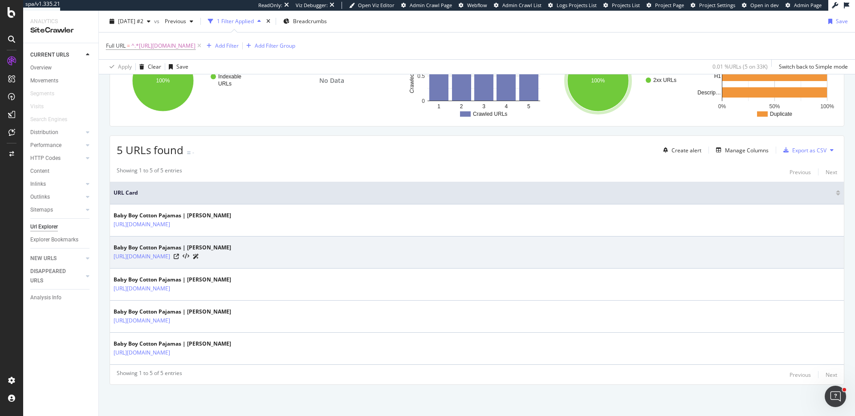
click at [199, 256] on icon at bounding box center [196, 256] width 6 height 5
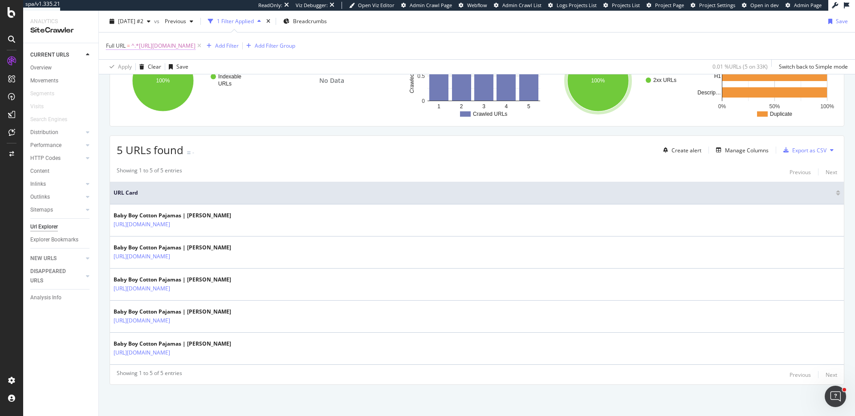
click at [195, 51] on span "^.*https://www.carters.com/c/baby-boy-pajamas/f/fab/cotton.*$" at bounding box center [163, 46] width 64 height 12
click at [137, 86] on input "https://www.carters.com/c/baby-boy-pajamas/f/fab/cotton" at bounding box center [156, 83] width 84 height 14
type input "?sz"
click at [201, 100] on div "Apply" at bounding box center [205, 102] width 14 height 8
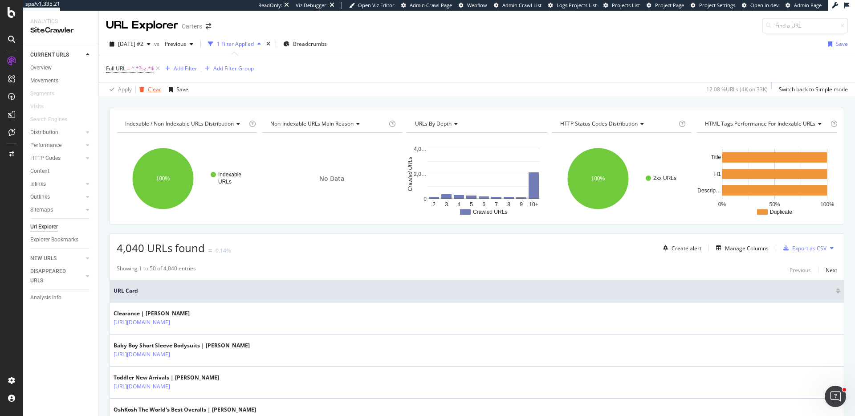
click at [151, 89] on div "Clear" at bounding box center [154, 89] width 13 height 8
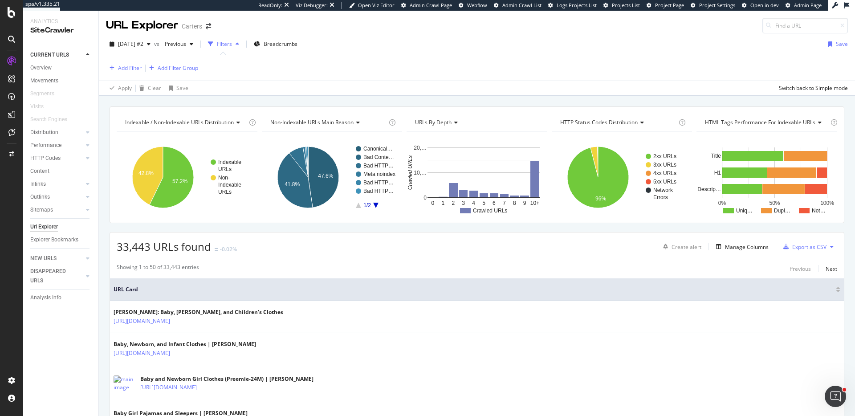
click at [442, 119] on span "URLs by Depth" at bounding box center [433, 122] width 36 height 8
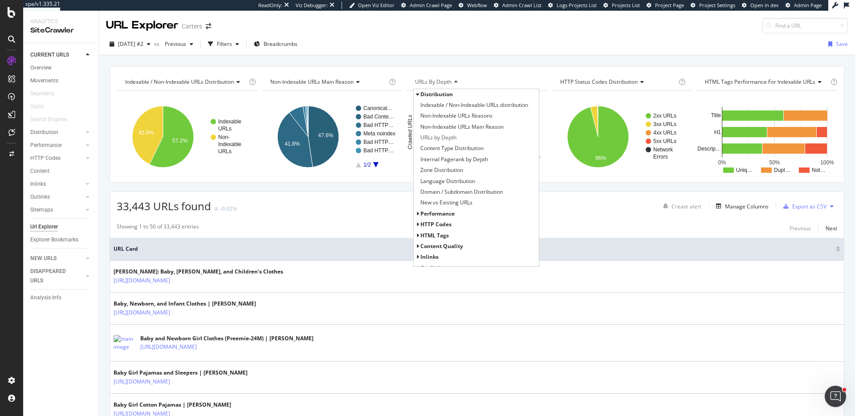
click at [444, 71] on div "Indexable / Non-Indexable URLs distribution Chart (by Value) Table Expand Expor…" at bounding box center [476, 124] width 734 height 117
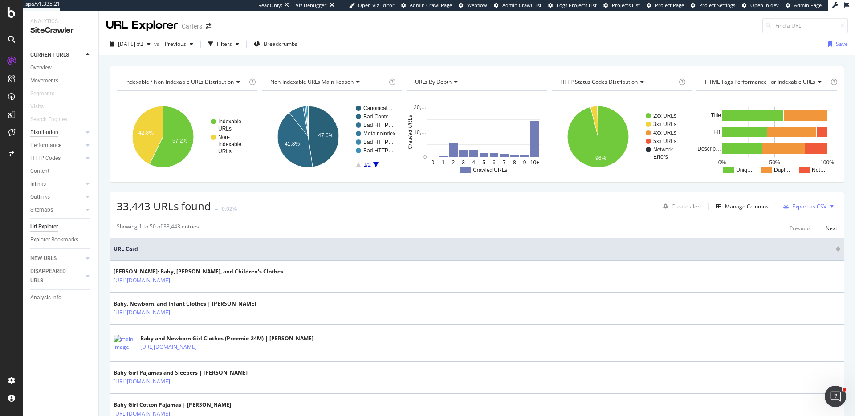
click at [55, 133] on div "Distribution" at bounding box center [44, 132] width 28 height 9
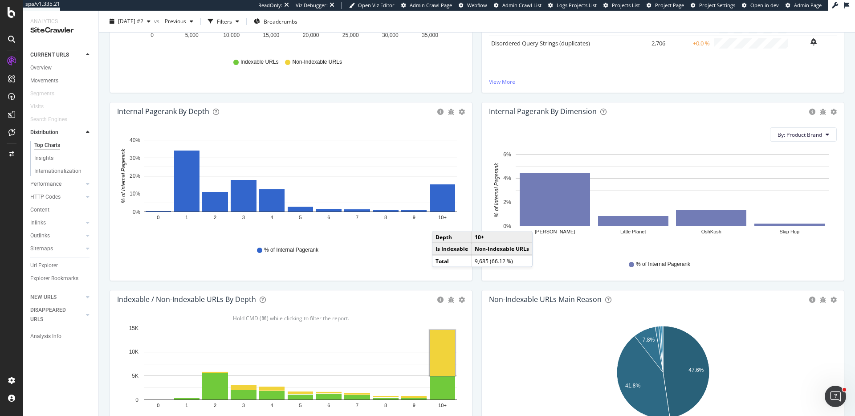
scroll to position [210, 0]
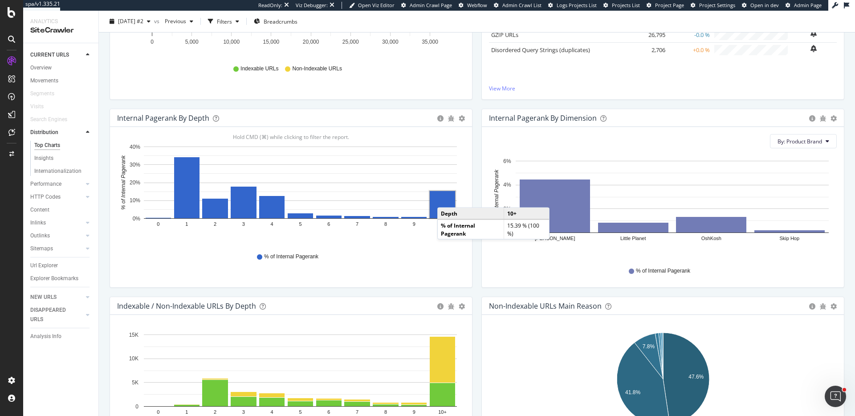
click at [446, 199] on rect "A chart." at bounding box center [442, 204] width 25 height 27
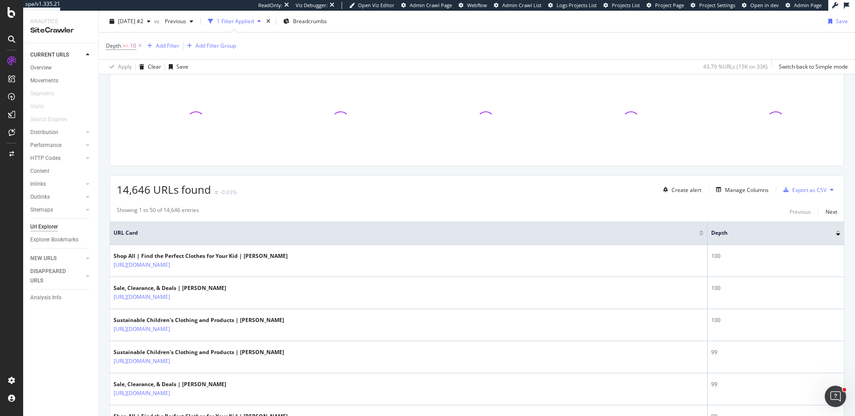
scroll to position [59, 0]
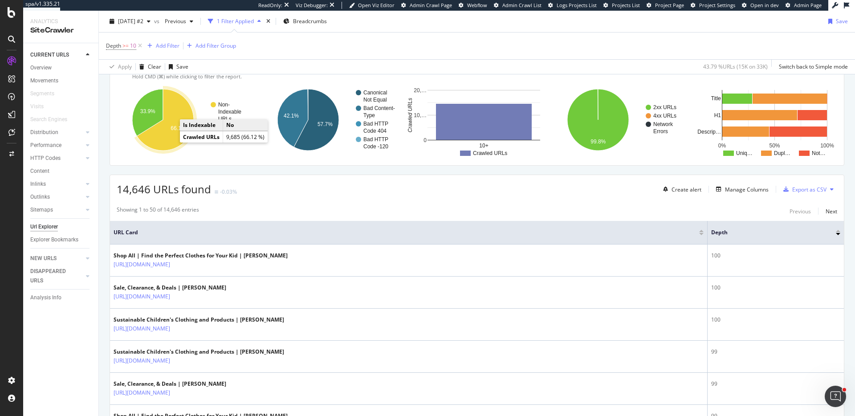
click at [169, 140] on icon "A chart." at bounding box center [165, 119] width 57 height 61
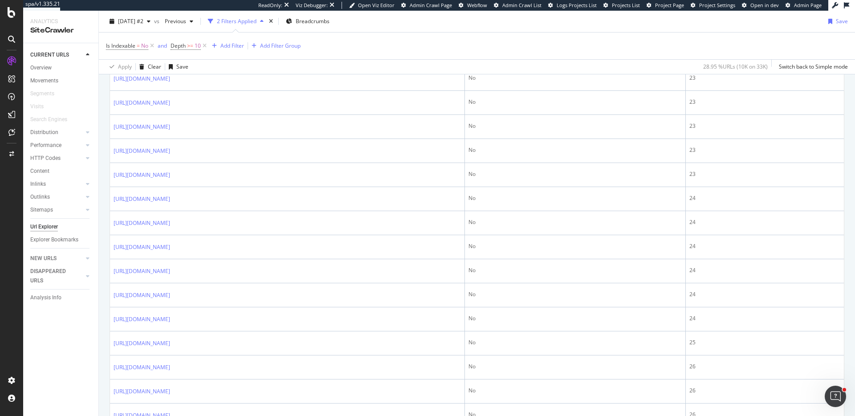
scroll to position [1141, 0]
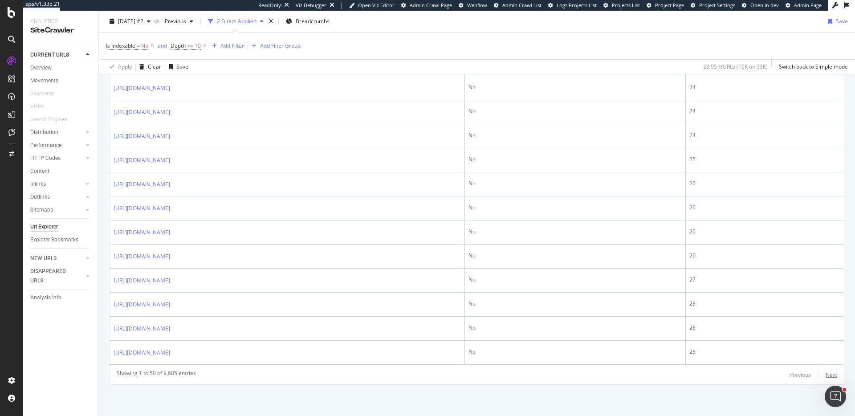
click at [836, 374] on div "Next" at bounding box center [831, 375] width 12 height 8
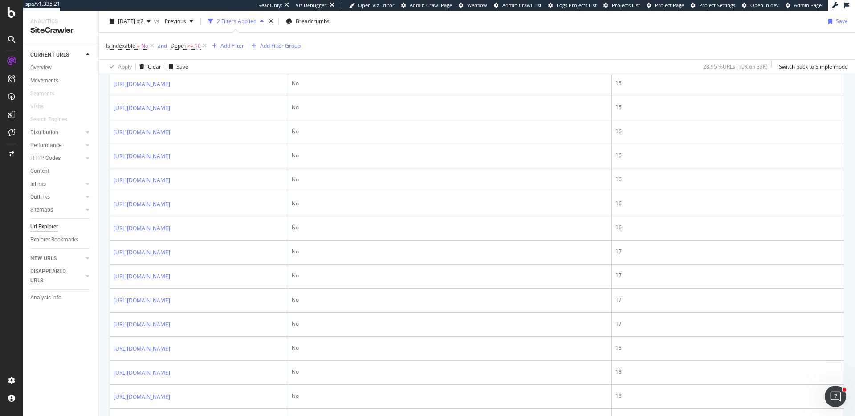
scroll to position [1564, 0]
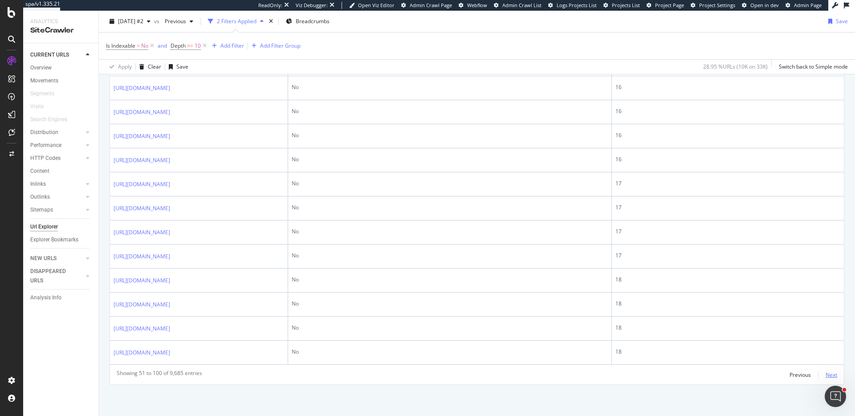
click at [835, 375] on div "Next" at bounding box center [831, 375] width 12 height 8
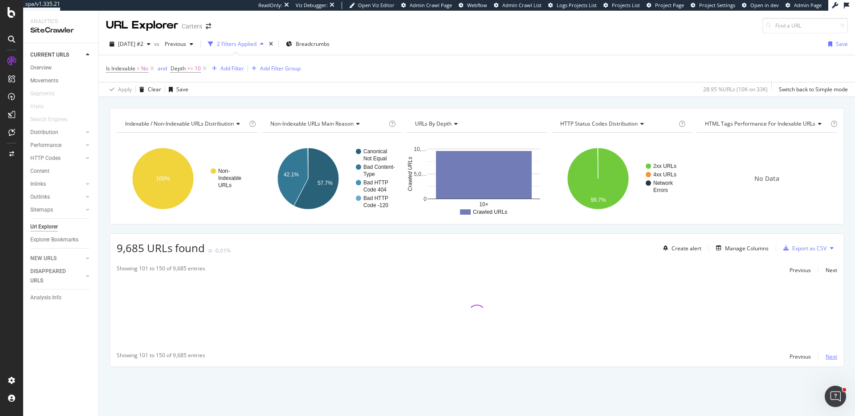
scroll to position [0, 0]
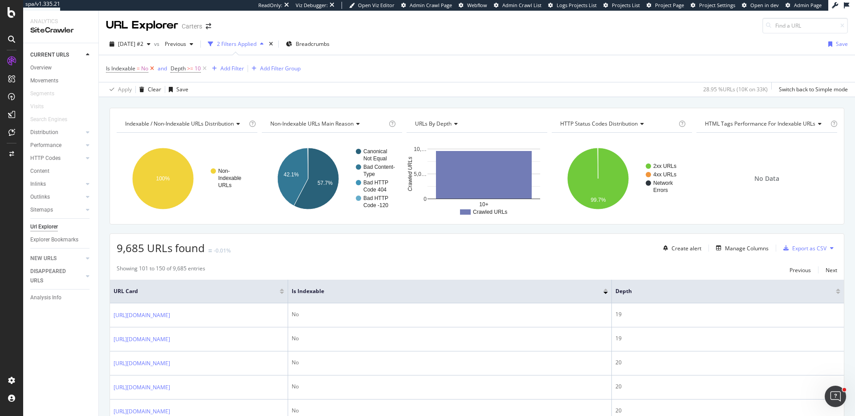
click at [152, 68] on icon at bounding box center [152, 68] width 8 height 9
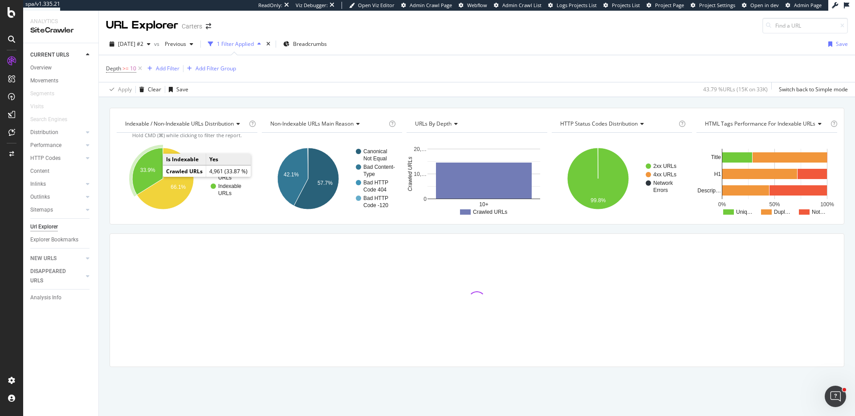
click at [149, 168] on text "33.9%" at bounding box center [147, 170] width 15 height 6
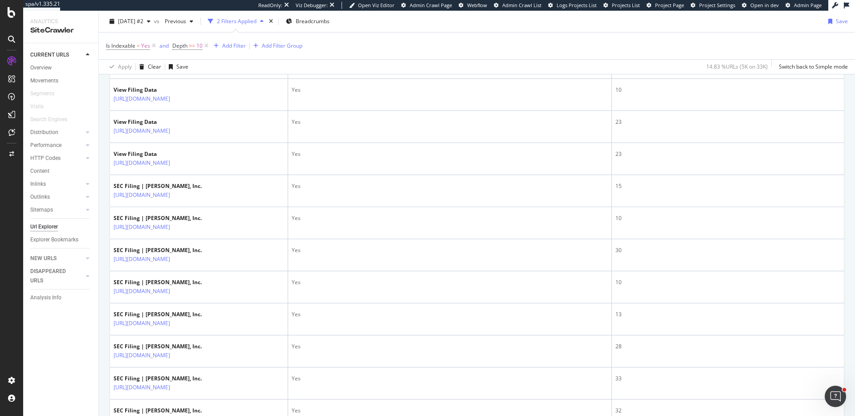
scroll to position [1541, 0]
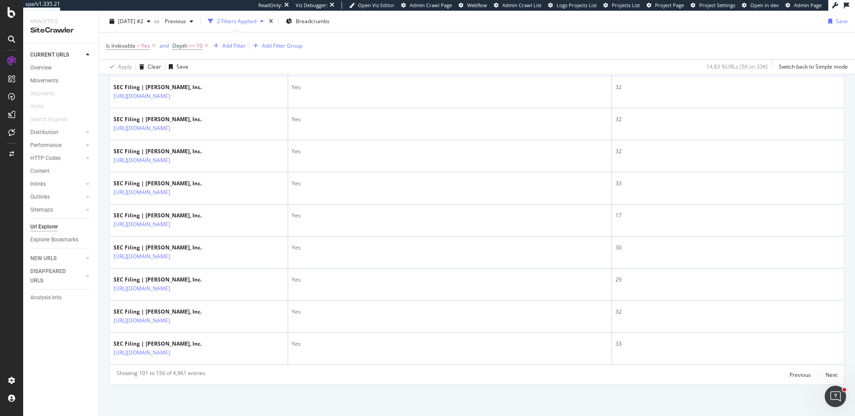
click at [839, 374] on div "Showing 101 to 150 of 4,961 entries Previous Next" at bounding box center [477, 374] width 734 height 11
click at [830, 374] on div "Next" at bounding box center [831, 375] width 12 height 8
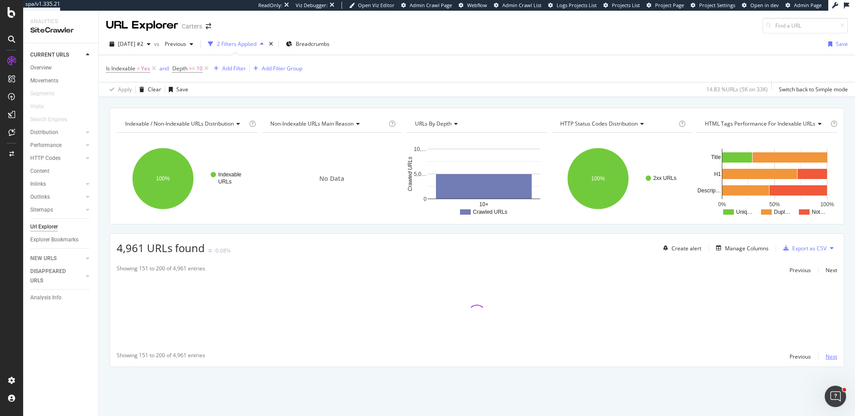
scroll to position [0, 0]
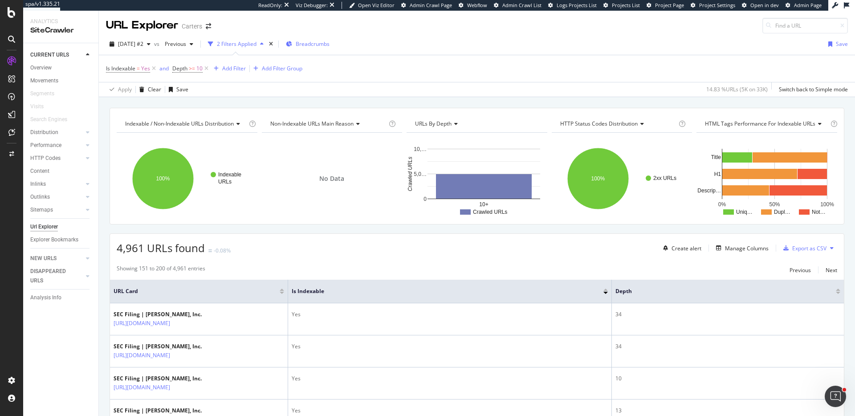
click at [321, 42] on span "Breadcrumbs" at bounding box center [313, 44] width 34 height 8
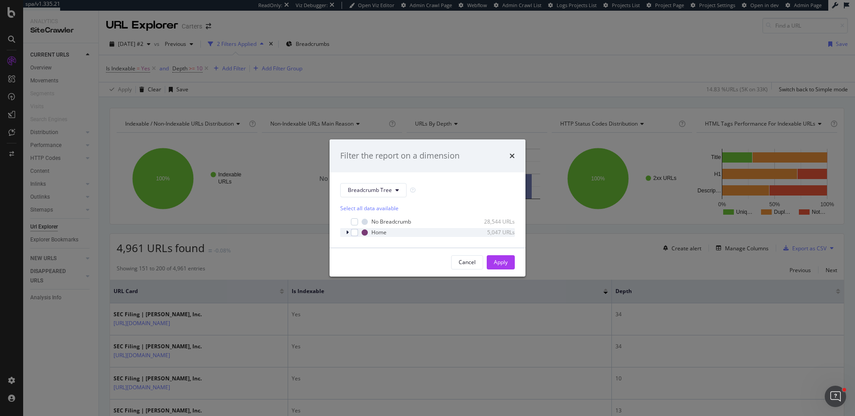
click at [348, 233] on icon "modal" at bounding box center [347, 232] width 3 height 5
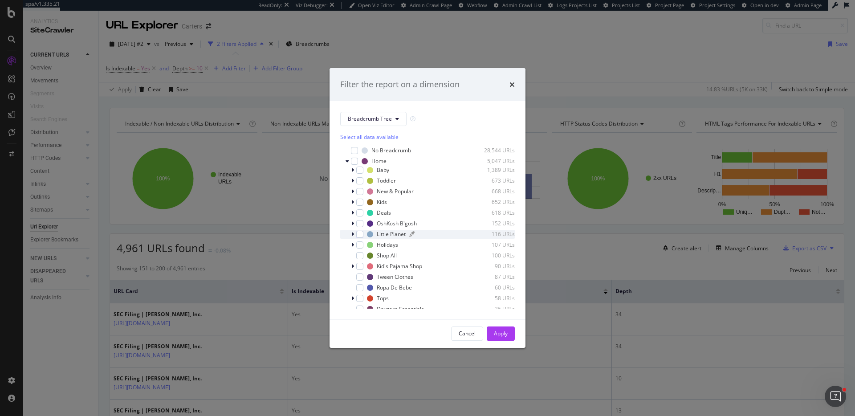
scroll to position [27, 0]
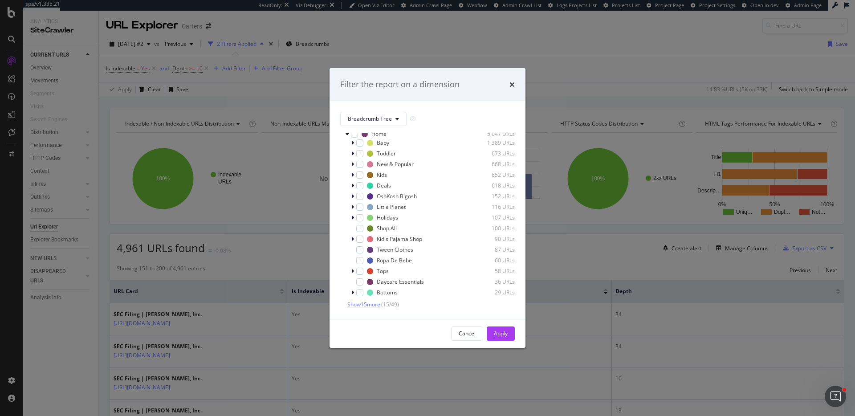
click at [362, 304] on span "Show 15 more" at bounding box center [363, 304] width 33 height 8
click at [364, 299] on div "Baby 1,389 URLs Toddler 673 URLs New & Popular 668 URLs Kids 652 URLs Deals 618…" at bounding box center [427, 63] width 174 height 490
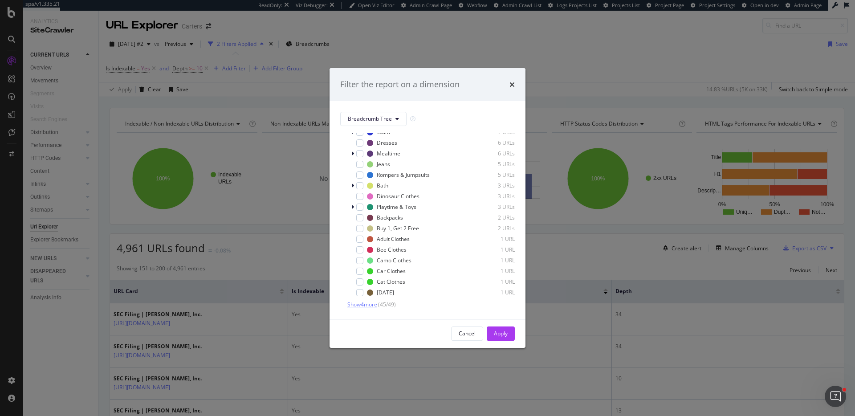
click at [368, 307] on span "Show 4 more" at bounding box center [362, 304] width 30 height 8
click at [360, 121] on span "Breadcrumb Tree" at bounding box center [370, 119] width 44 height 8
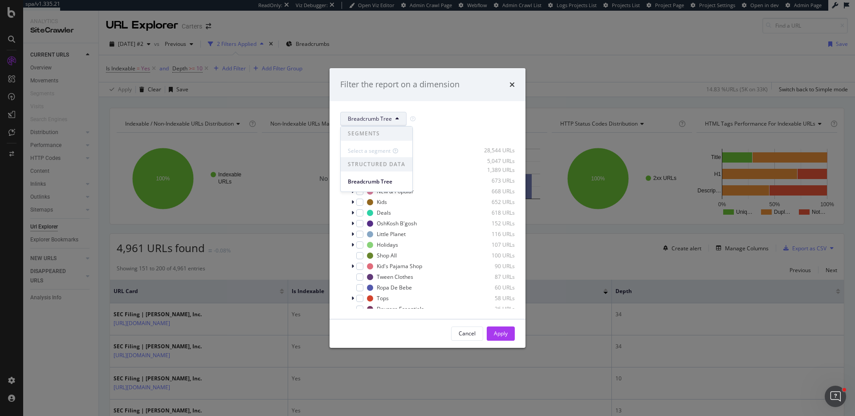
click at [555, 154] on div "Filter the report on a dimension Breadcrumb Tree Select all data available No B…" at bounding box center [427, 208] width 855 height 416
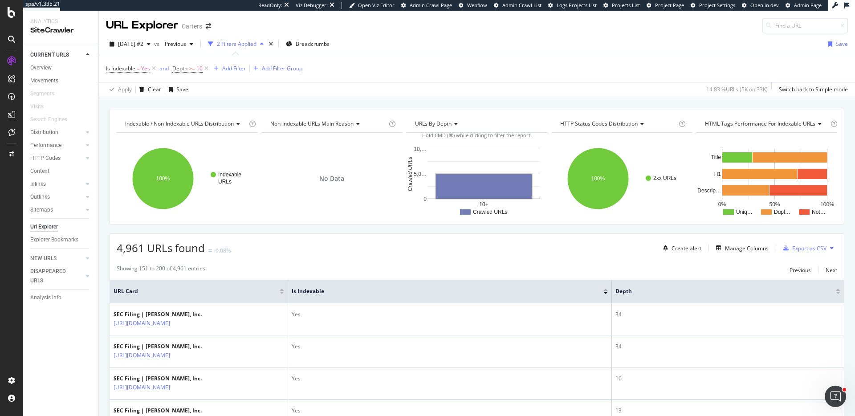
click at [220, 65] on div "Add Filter" at bounding box center [228, 69] width 36 height 10
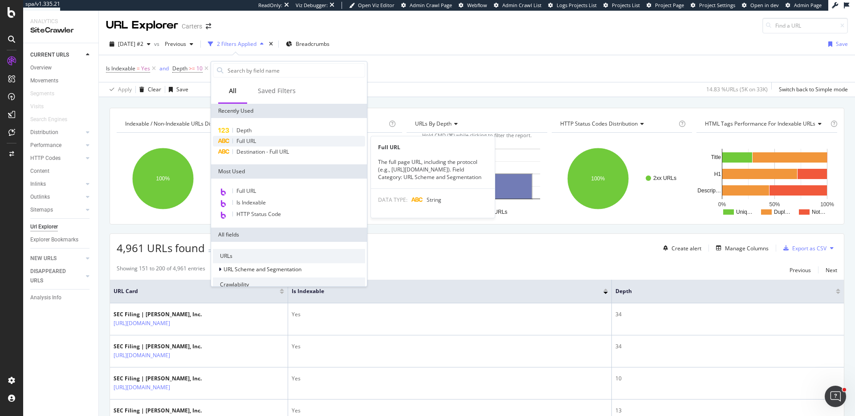
click at [243, 142] on span "Full URL" at bounding box center [246, 141] width 20 height 8
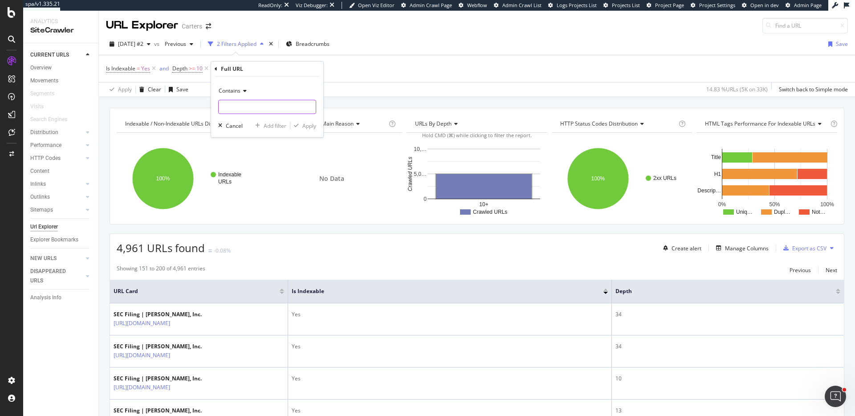
click at [234, 112] on input "text" at bounding box center [267, 107] width 97 height 14
type input "/c/"
click at [306, 130] on div "Contains /c/ Cancel Add filter Apply" at bounding box center [267, 107] width 112 height 61
click at [306, 130] on div "Add filter Apply" at bounding box center [283, 125] width 65 height 9
click at [307, 126] on div "Apply" at bounding box center [309, 126] width 14 height 8
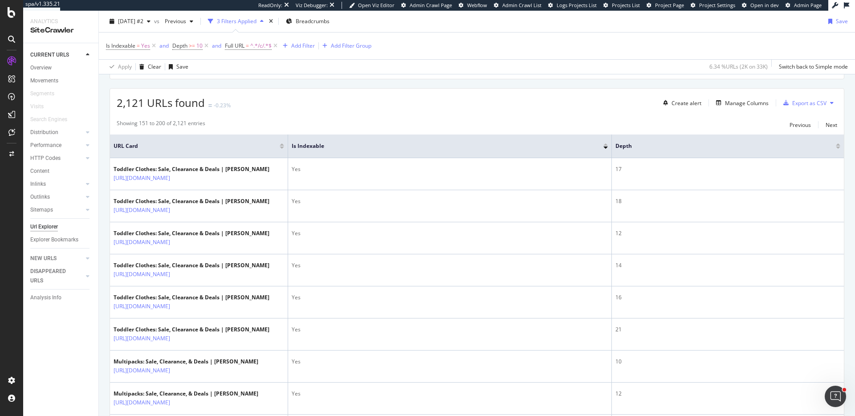
scroll to position [36, 0]
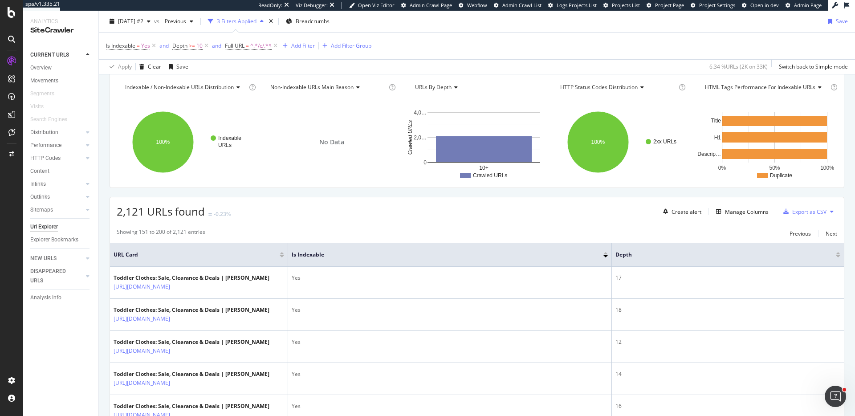
click at [839, 257] on div at bounding box center [837, 256] width 4 height 2
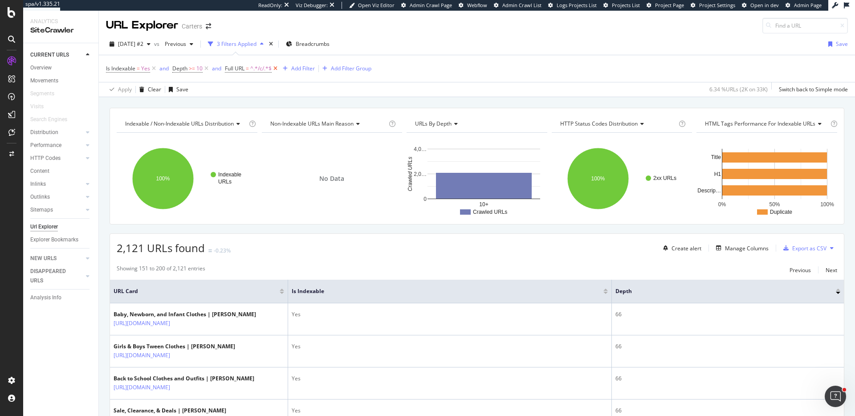
click at [275, 69] on icon at bounding box center [276, 68] width 8 height 9
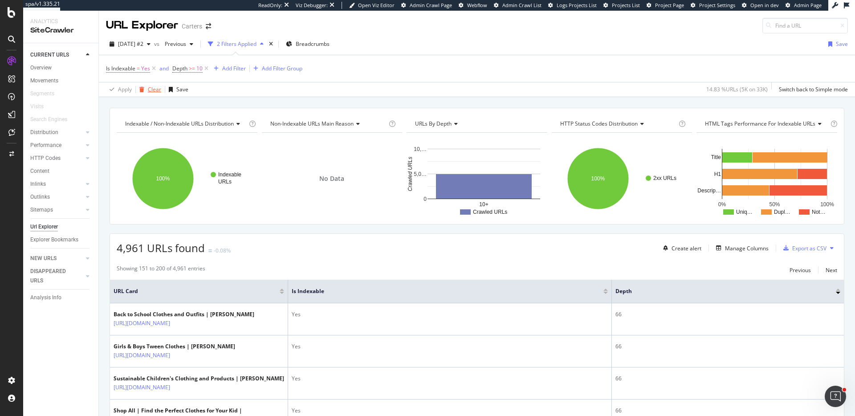
click at [157, 91] on div "Clear" at bounding box center [154, 89] width 13 height 8
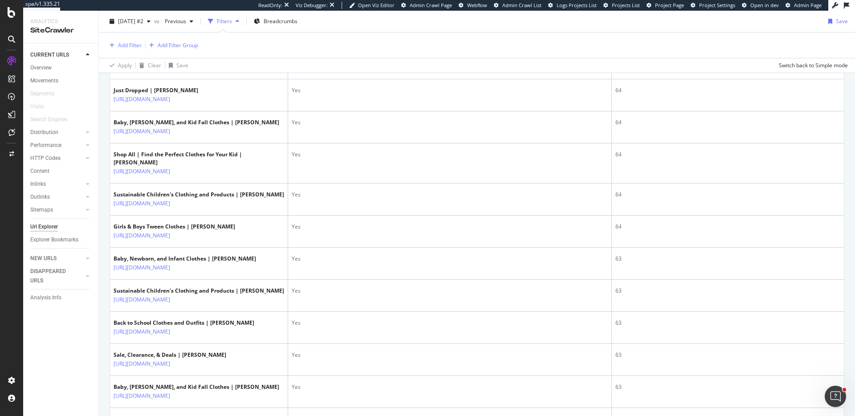
scroll to position [977, 0]
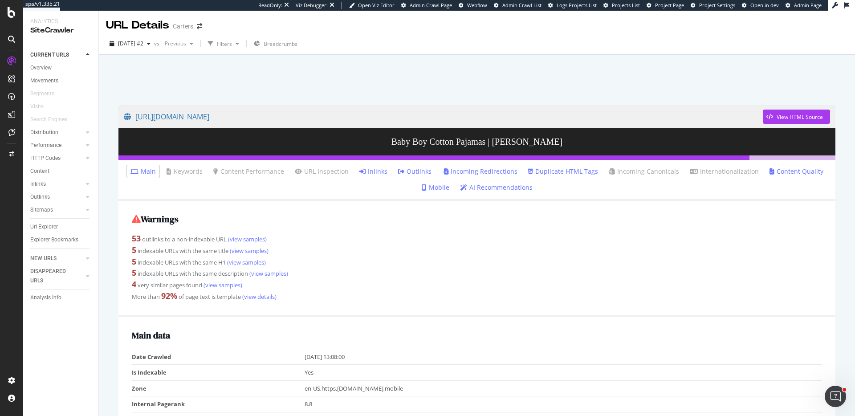
click at [419, 168] on link "Outlinks" at bounding box center [414, 171] width 33 height 9
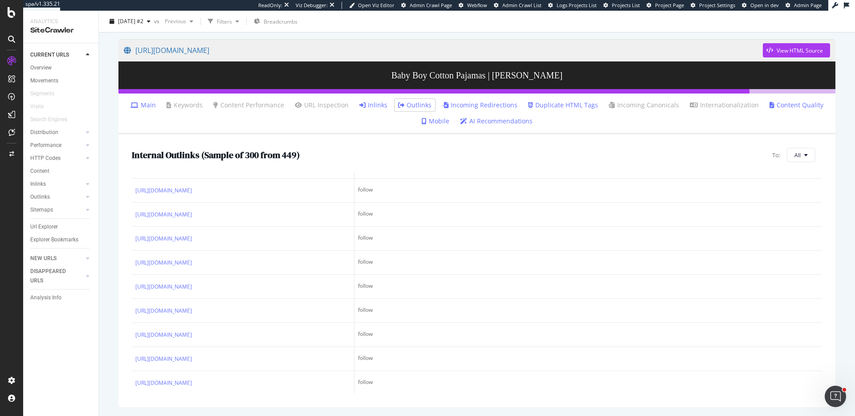
scroll to position [3551, 0]
click at [153, 103] on link "Main" at bounding box center [142, 105] width 25 height 9
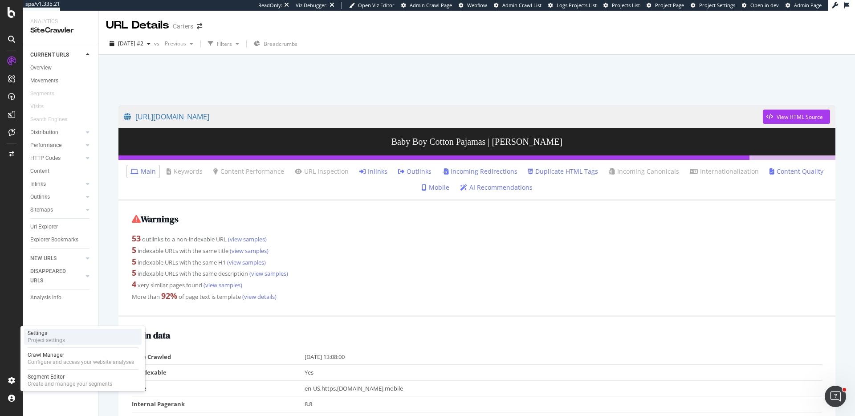
click at [41, 337] on div "Project settings" at bounding box center [46, 340] width 37 height 7
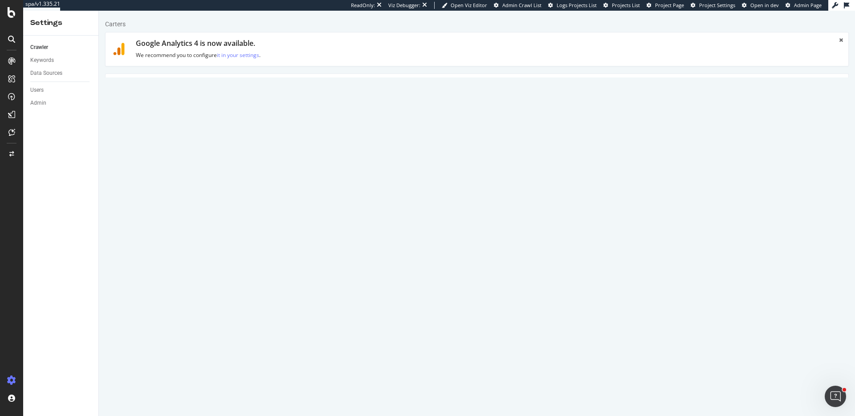
click at [154, 93] on link "Advanced Settings" at bounding box center [175, 86] width 69 height 24
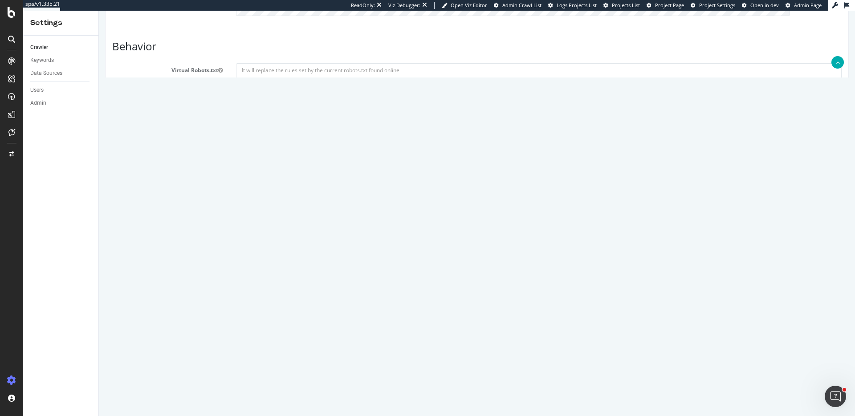
scroll to position [667, 0]
click at [208, 241] on article "Javascript (admin only) Crawl JS Activated (admin only) Extra admin config (adm…" at bounding box center [476, 293] width 729 height 137
click at [221, 254] on icon "button" at bounding box center [220, 255] width 4 height 5
click at [220, 273] on icon at bounding box center [220, 272] width 4 height 5
click at [222, 255] on icon "button" at bounding box center [220, 255] width 4 height 5
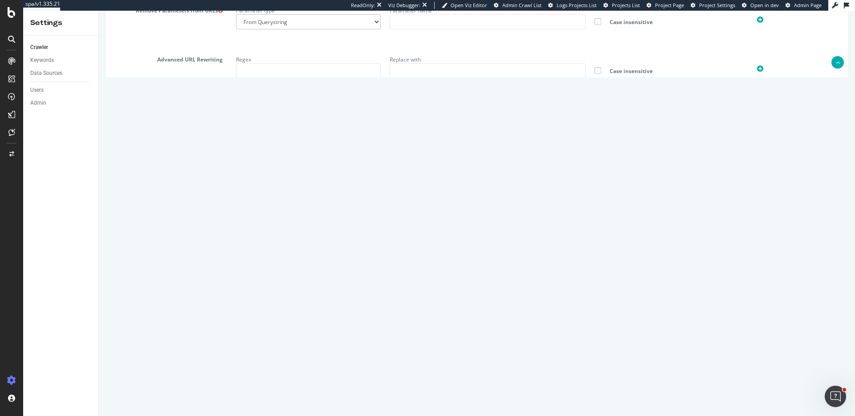
click at [222, 255] on icon "button" at bounding box center [220, 255] width 4 height 5
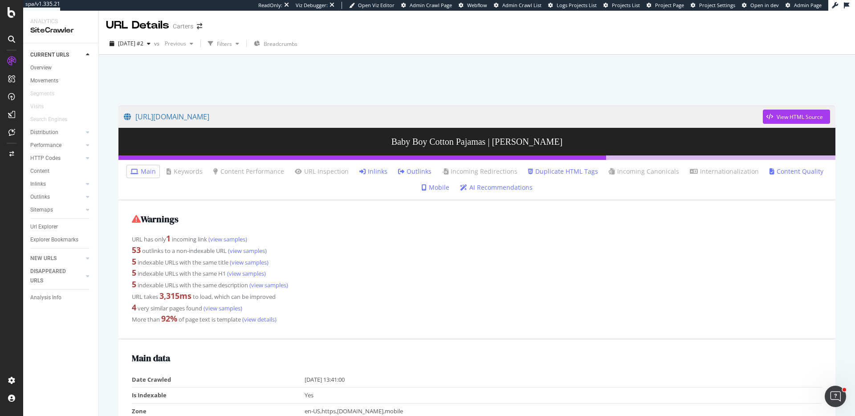
click at [375, 170] on link "Inlinks" at bounding box center [373, 171] width 28 height 9
click at [382, 170] on link "Inlinks" at bounding box center [373, 171] width 28 height 9
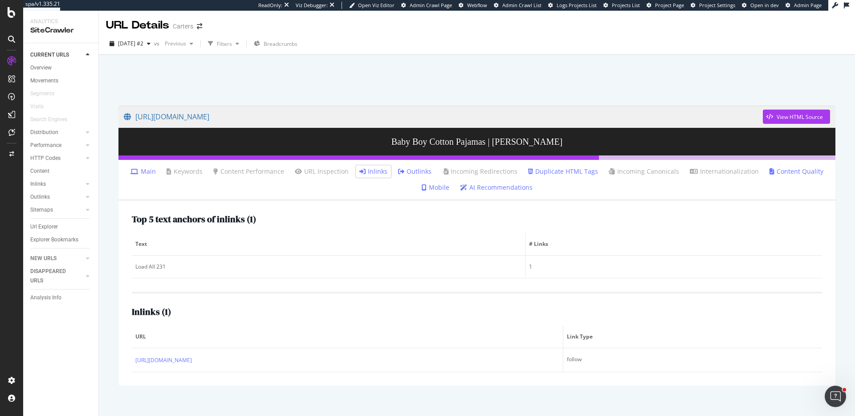
scroll to position [2, 0]
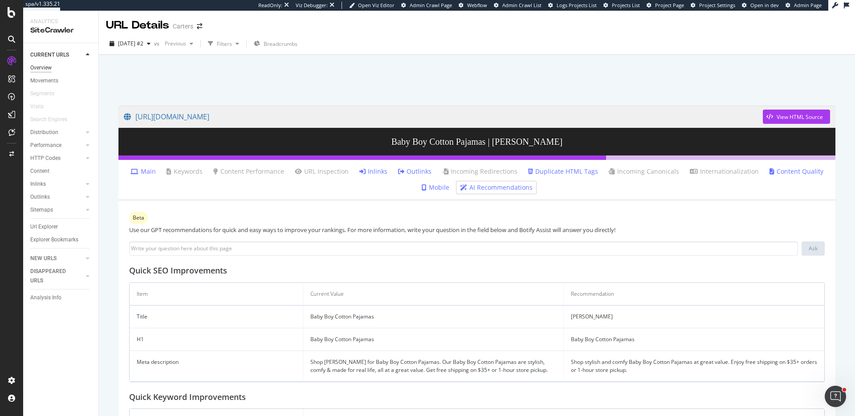
click at [51, 71] on div "Overview" at bounding box center [40, 67] width 21 height 9
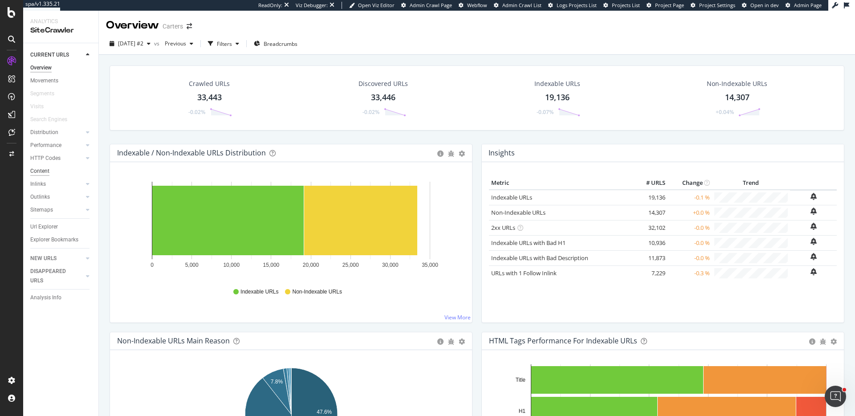
click at [46, 173] on div "Content" at bounding box center [39, 170] width 19 height 9
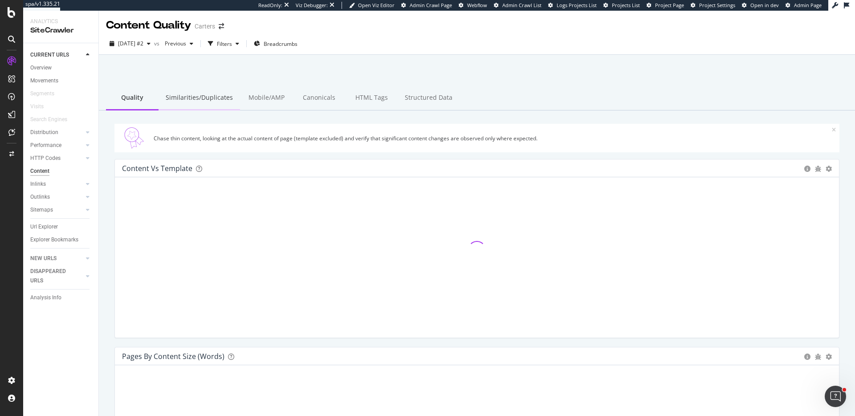
click at [189, 102] on div "Similarities/Duplicates" at bounding box center [198, 98] width 81 height 24
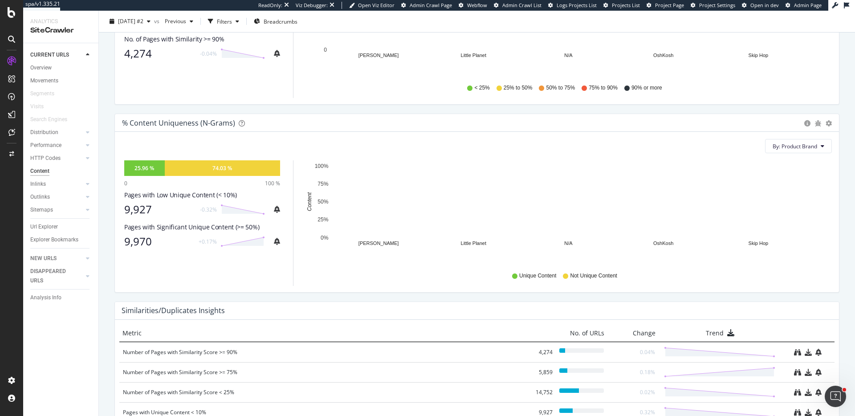
scroll to position [311, 0]
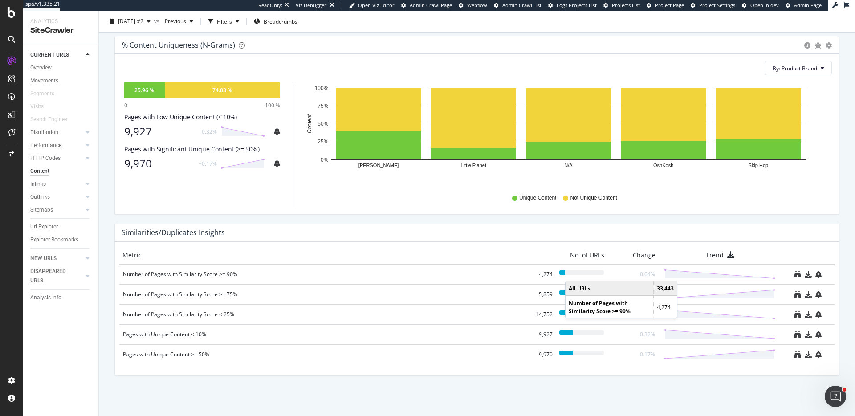
click at [574, 272] on div at bounding box center [581, 272] width 45 height 4
click at [223, 277] on div "Number of Pages with Similarity Score >= 90%" at bounding box center [323, 274] width 401 height 9
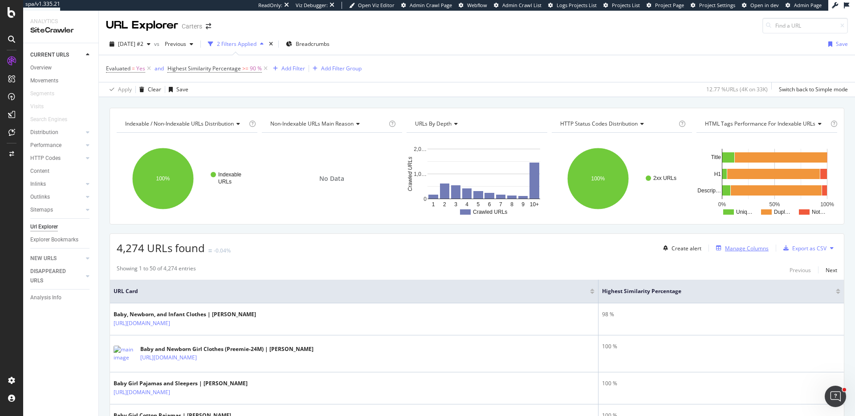
click at [747, 248] on div "Manage Columns" at bounding box center [747, 248] width 44 height 8
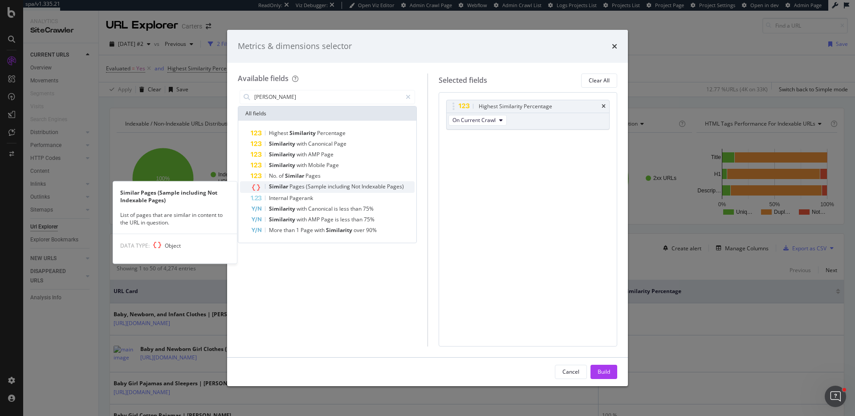
type input "simila"
click at [325, 188] on span "(Sample" at bounding box center [317, 186] width 22 height 8
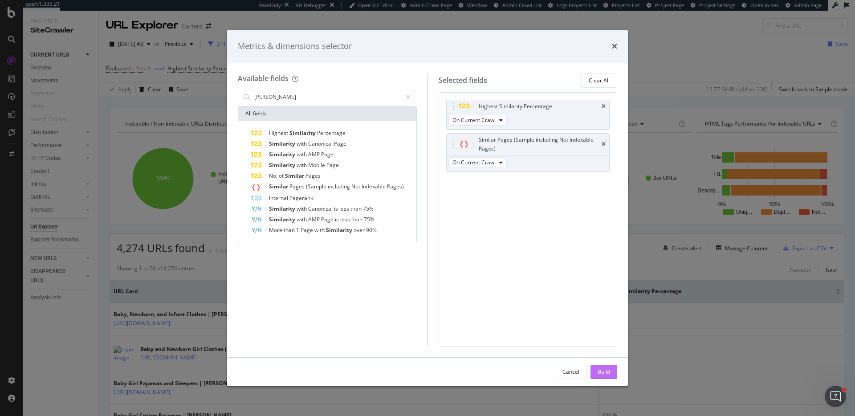
click at [606, 377] on div "Build" at bounding box center [603, 371] width 12 height 13
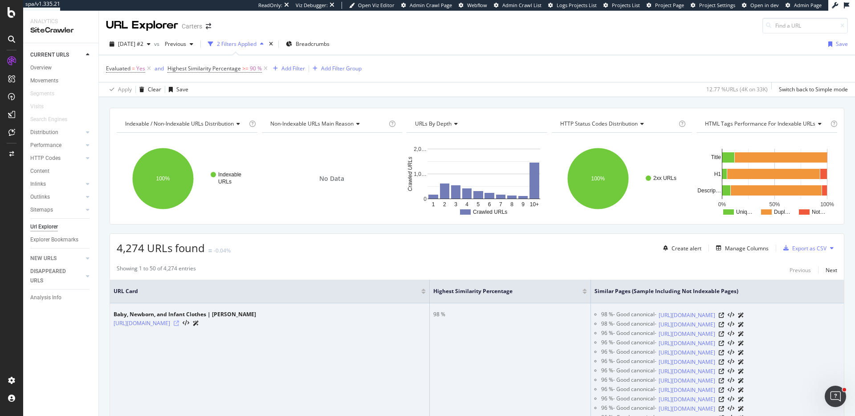
click at [179, 323] on icon at bounding box center [176, 322] width 5 height 5
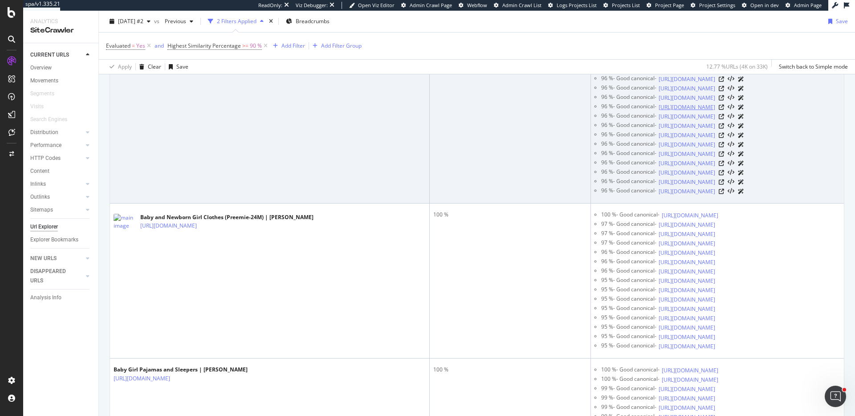
scroll to position [281, 0]
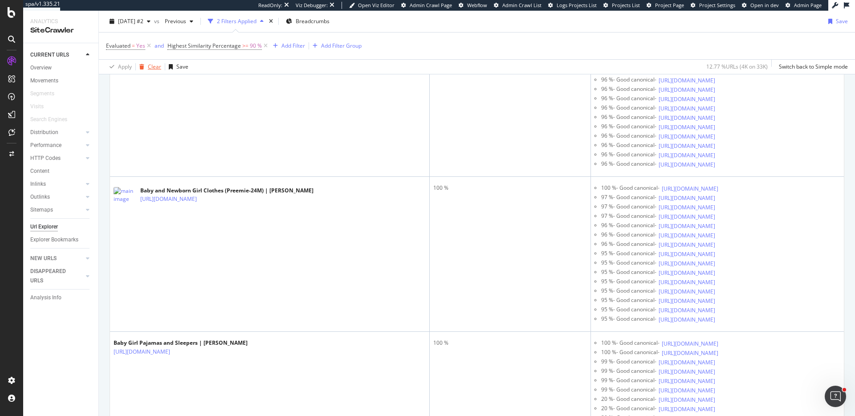
click at [148, 66] on div "Clear" at bounding box center [154, 67] width 13 height 8
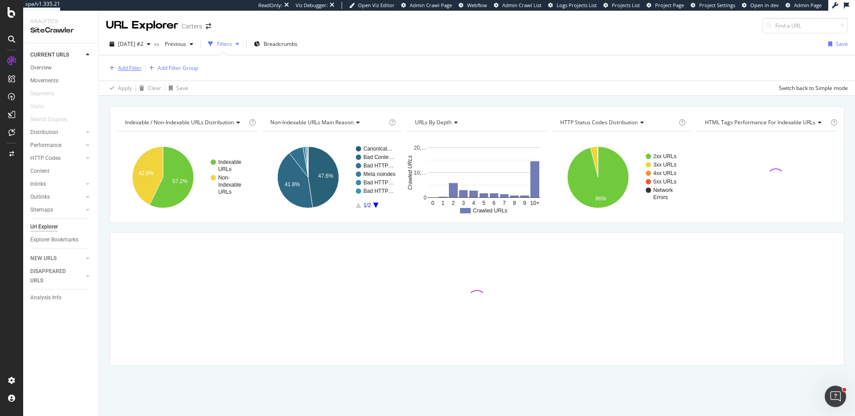
click at [134, 67] on div "Add Filter" at bounding box center [130, 68] width 24 height 8
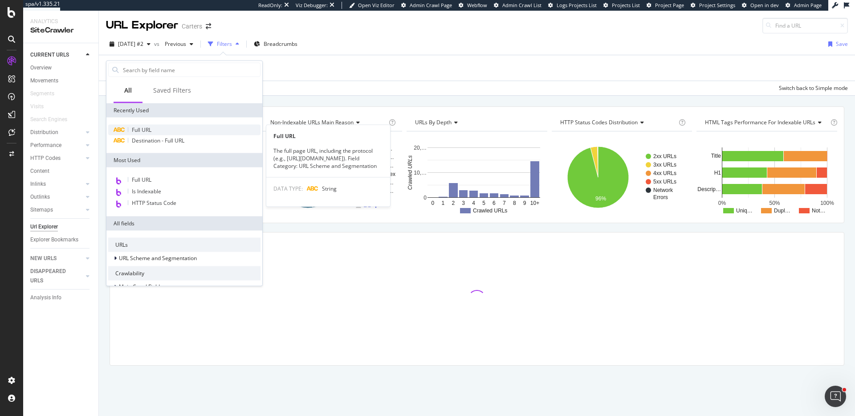
click at [144, 128] on span "Full URL" at bounding box center [142, 130] width 20 height 8
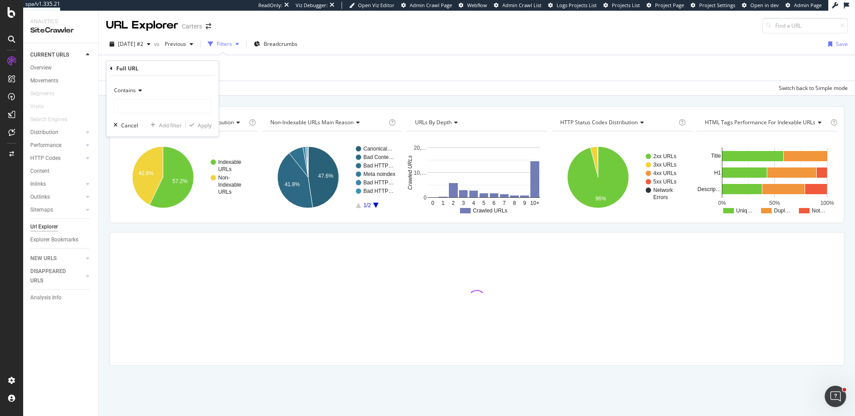
click at [132, 114] on div "Contains Cancel Add filter Apply" at bounding box center [162, 106] width 112 height 61
click at [134, 107] on input "text" at bounding box center [162, 106] width 97 height 14
paste input "https://app.botify.com/tylercohen-org/carters/crawl/explorer?context=%7B%22filt…"
type input "https://app.botify.com/tylercohen-org/carters/crawl/explorer?context=%7B%22filt…"
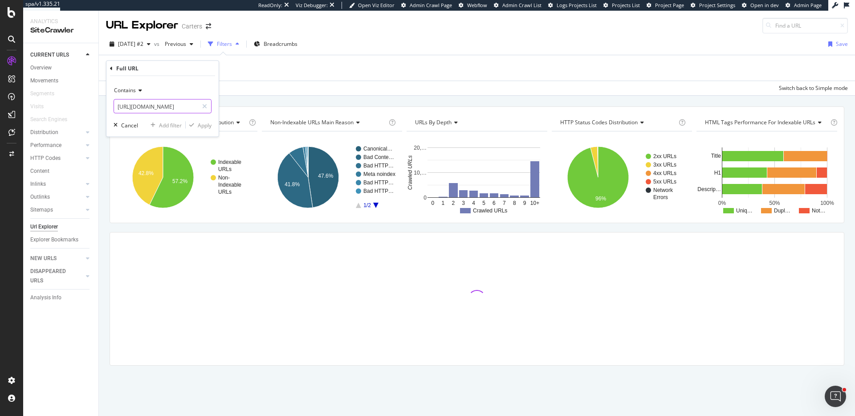
click at [147, 109] on input "https://app.botify.com/tylercohen-org/carters/crawl/explorer?context=%7B%22filt…" at bounding box center [156, 106] width 84 height 14
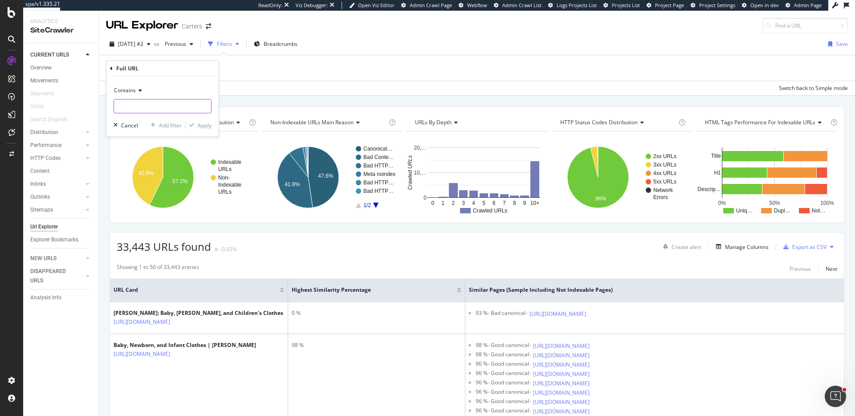
paste input "https://www.carters.com/c/"
type input "https://www.carters.com/c/"
click at [204, 124] on div "Apply" at bounding box center [205, 125] width 14 height 8
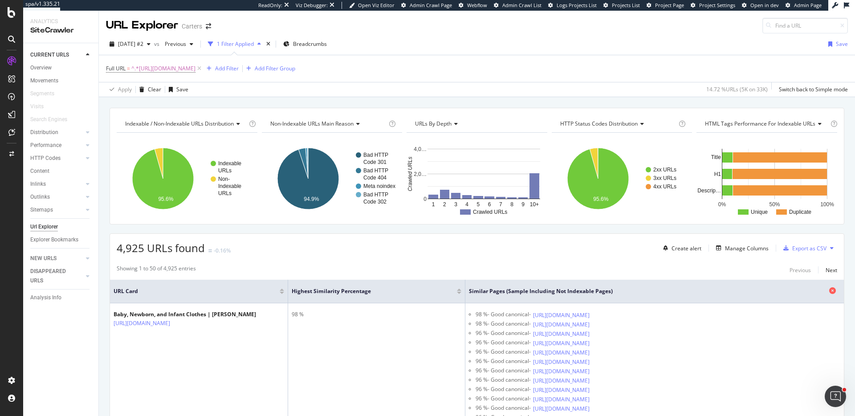
click at [831, 291] on icon at bounding box center [832, 290] width 7 height 7
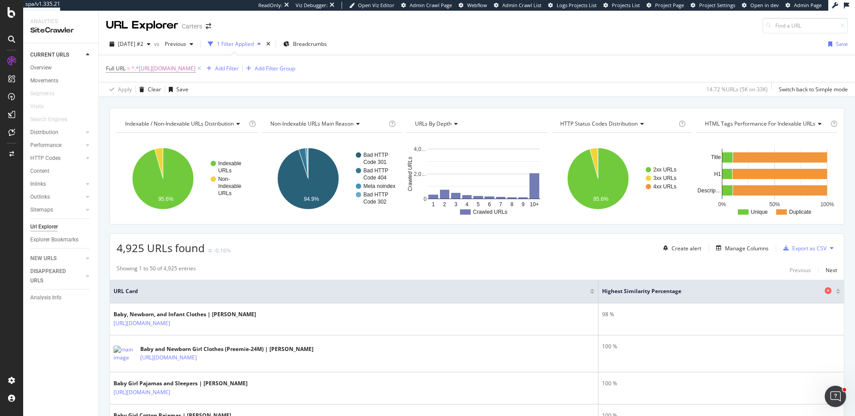
click at [827, 291] on icon at bounding box center [827, 290] width 7 height 7
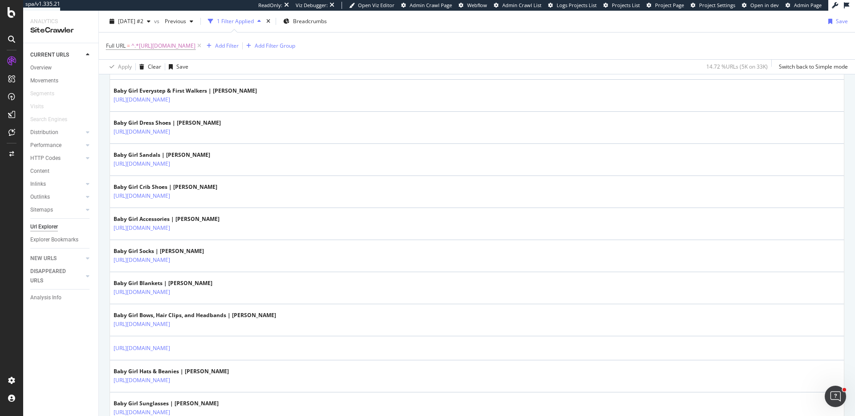
scroll to position [1502, 0]
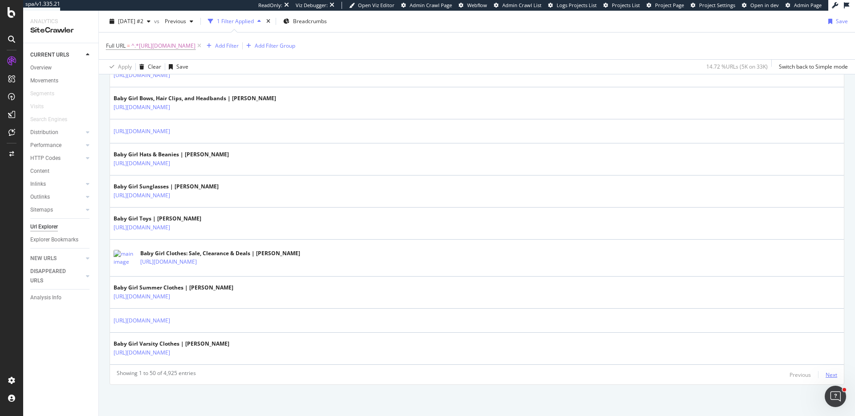
click at [831, 373] on div "Next" at bounding box center [831, 375] width 12 height 8
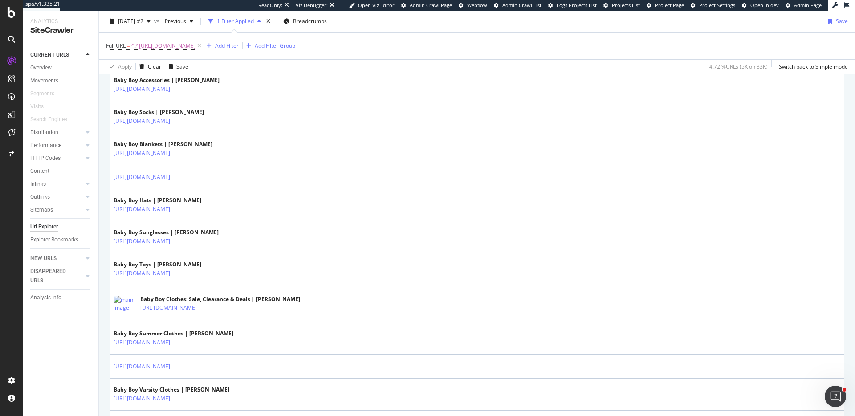
scroll to position [1510, 0]
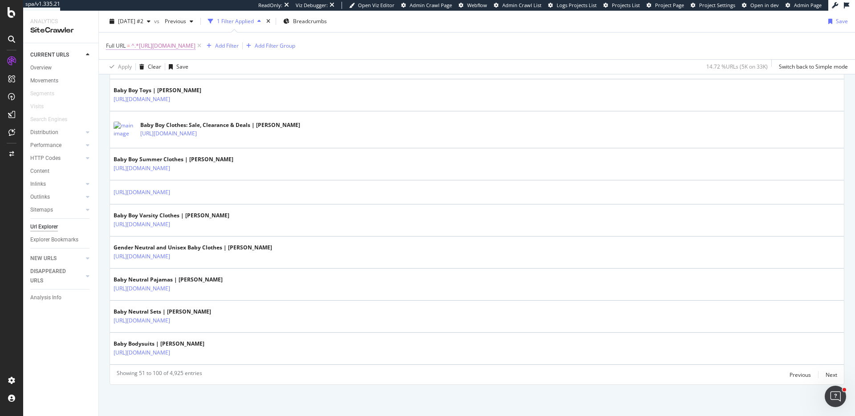
click at [188, 44] on span "^.*https://www.carters.com/c/.*$" at bounding box center [163, 46] width 64 height 12
click at [189, 85] on input "https://www.carters.com/c/" at bounding box center [156, 83] width 84 height 14
click at [191, 84] on input "https://www.carters.com/c/" at bounding box center [156, 83] width 84 height 14
type input "https://www.carters.com/p/"
click at [203, 101] on div "Apply" at bounding box center [205, 102] width 14 height 8
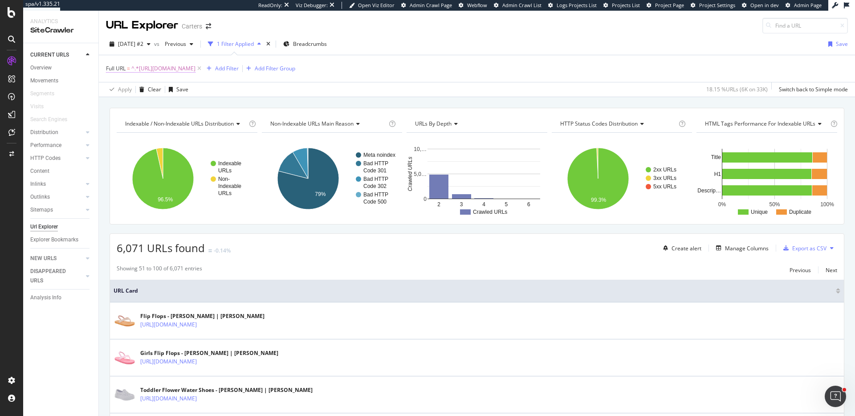
click at [195, 73] on span "^.*https://www.carters.com/p/.*$" at bounding box center [163, 68] width 64 height 12
click at [159, 102] on input "https://www.carters.com/p/" at bounding box center [156, 105] width 84 height 14
click at [183, 106] on input "https://www.carters.com/p/" at bounding box center [156, 105] width 84 height 14
type input "https://www.carters.com/c/"
click at [203, 127] on div "Apply" at bounding box center [205, 125] width 14 height 8
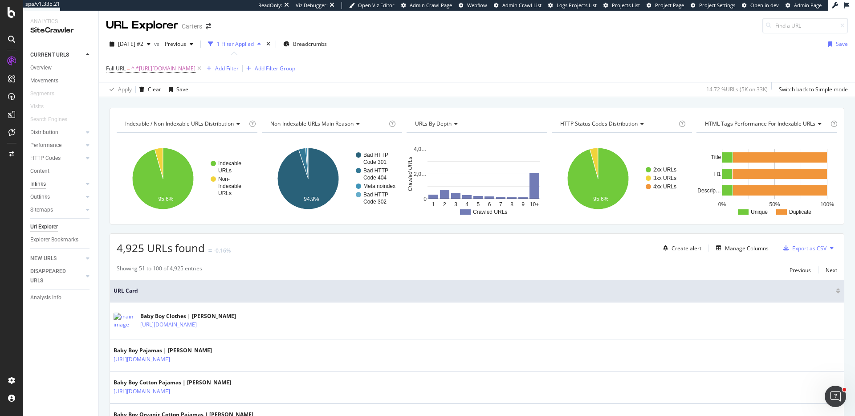
click at [43, 182] on div "Inlinks" at bounding box center [38, 183] width 16 height 9
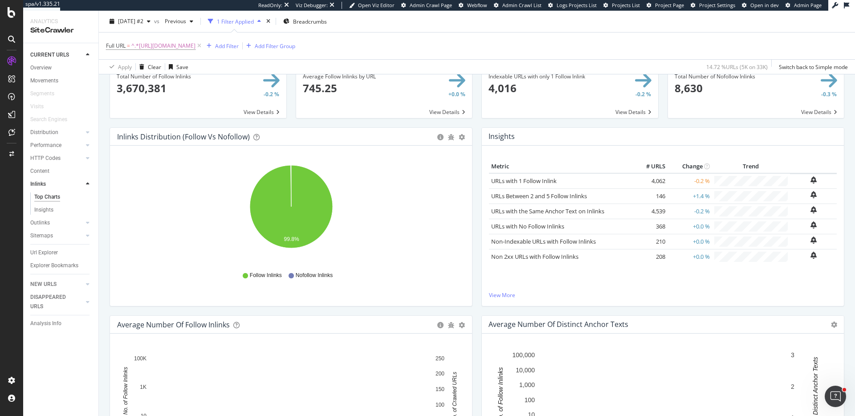
scroll to position [19, 0]
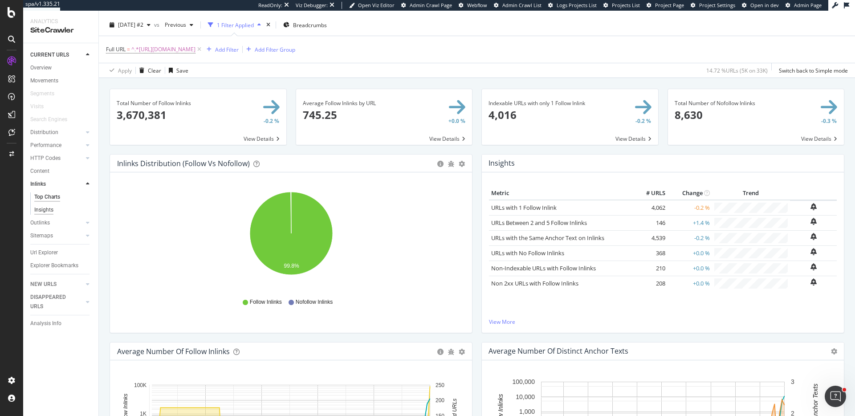
click at [51, 210] on div "Insights" at bounding box center [43, 209] width 19 height 9
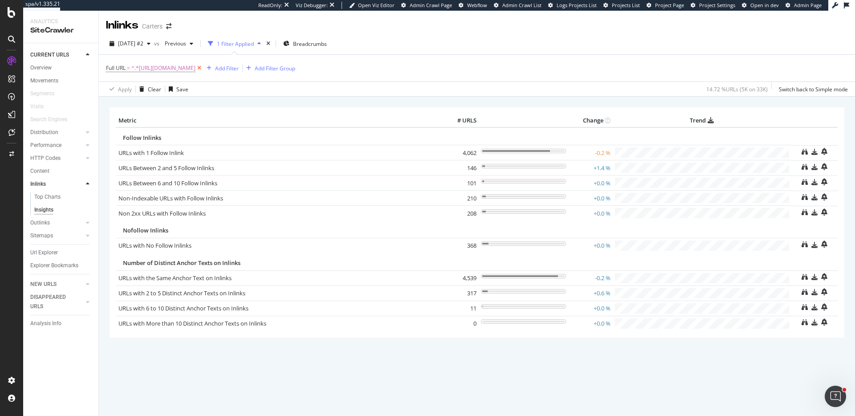
click at [203, 66] on icon at bounding box center [199, 68] width 8 height 9
click at [146, 279] on link "URLs with the Same Anchor Text on Inlinks" at bounding box center [174, 276] width 113 height 8
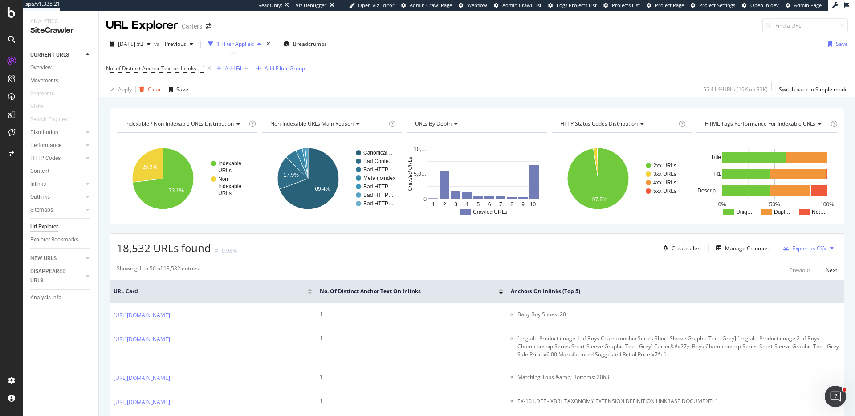
click at [148, 90] on div "Clear" at bounding box center [154, 89] width 13 height 8
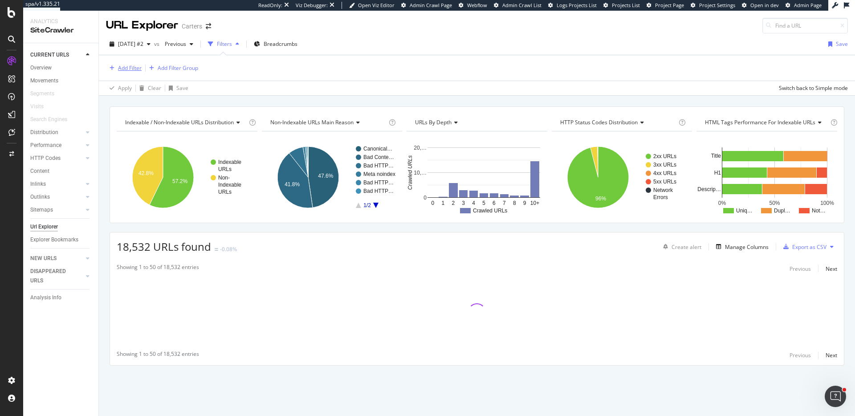
click at [125, 67] on div "Add Filter" at bounding box center [130, 68] width 24 height 8
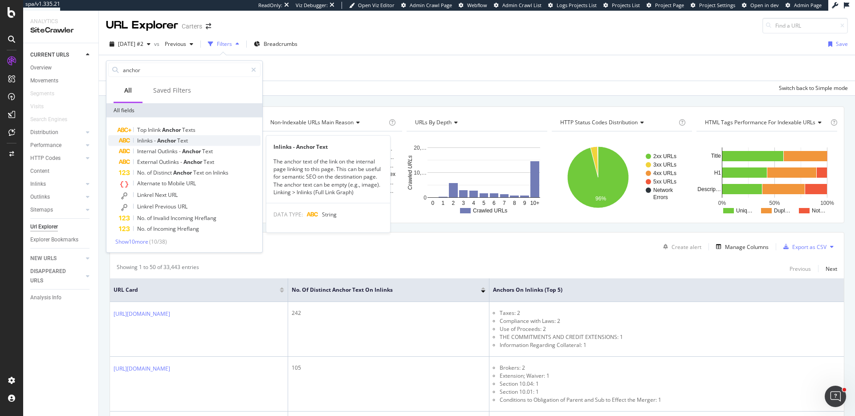
type input "anchor"
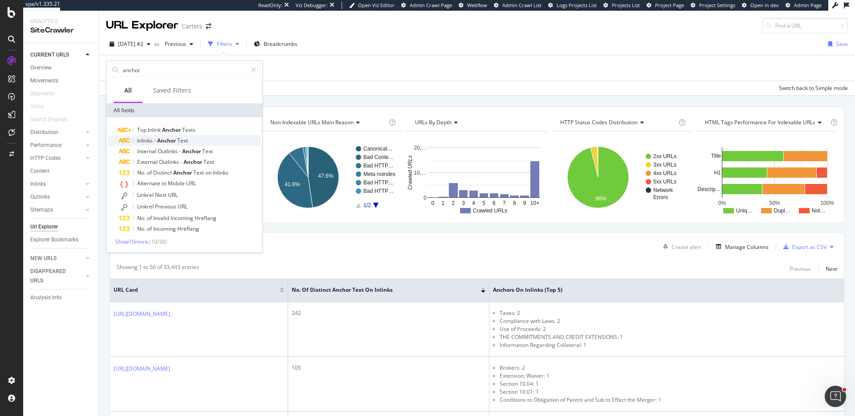
click at [155, 143] on span "-" at bounding box center [155, 141] width 3 height 8
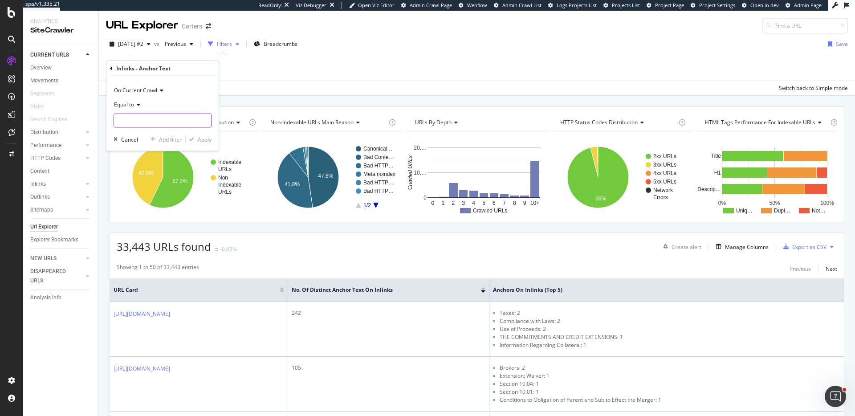
click at [129, 114] on input "text" at bounding box center [162, 121] width 97 height 14
type input "Load More"
click at [209, 135] on div "Apply" at bounding box center [205, 139] width 14 height 8
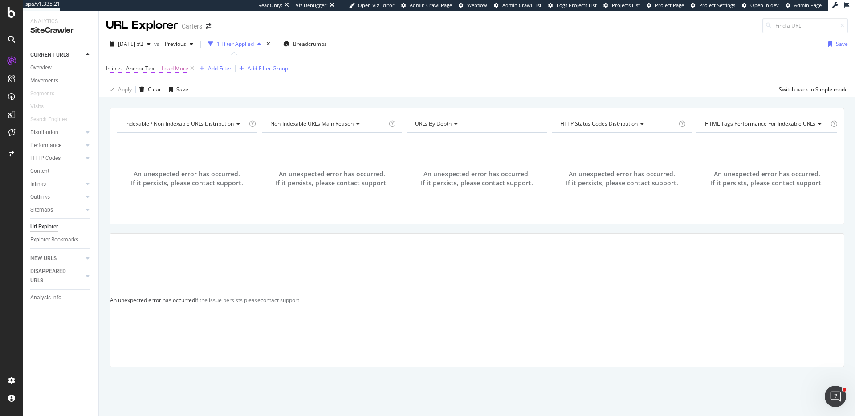
click at [151, 66] on span "Inlinks - Anchor Text" at bounding box center [131, 69] width 50 height 8
click at [130, 117] on input "Load More" at bounding box center [156, 120] width 84 height 14
type input "load more"
click at [204, 142] on div "Apply" at bounding box center [205, 139] width 14 height 8
click at [131, 69] on span "Inlinks - Anchor Text" at bounding box center [131, 69] width 50 height 8
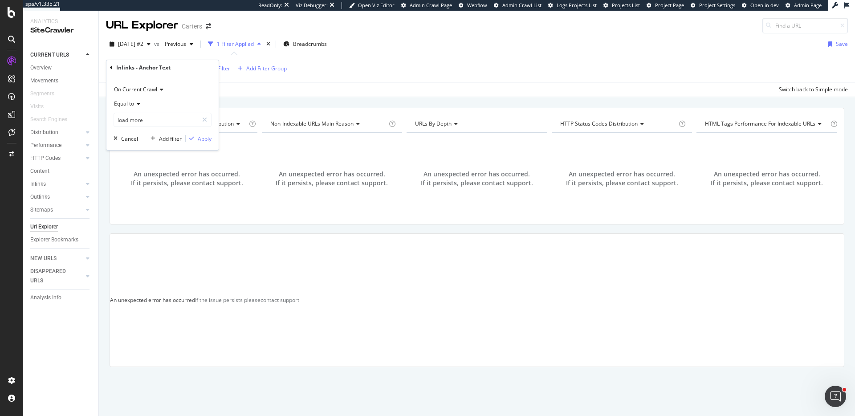
click at [111, 70] on icon at bounding box center [111, 67] width 3 height 5
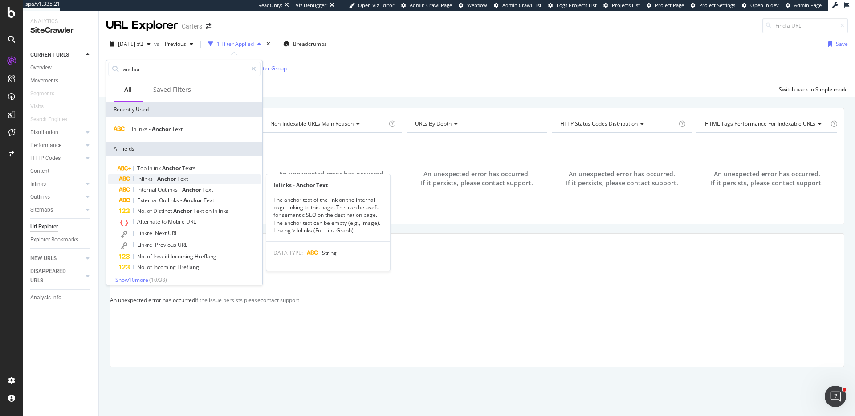
click at [147, 177] on span "Inlinks" at bounding box center [145, 179] width 17 height 8
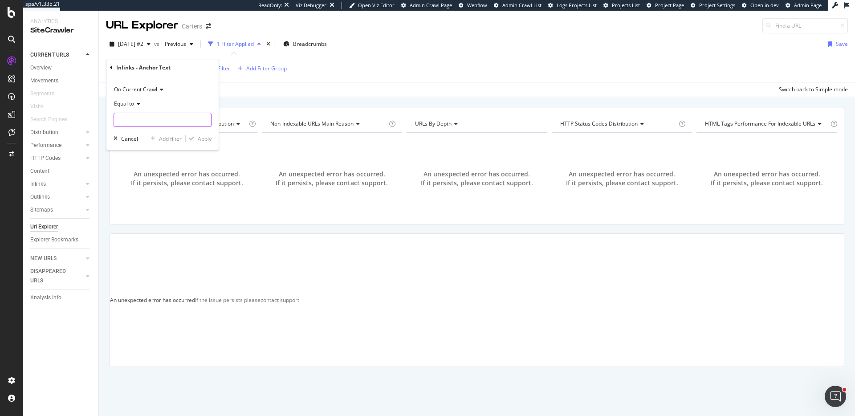
click at [130, 116] on input "text" at bounding box center [162, 120] width 97 height 14
type input "load"
click at [199, 140] on div "Apply" at bounding box center [205, 139] width 14 height 8
click at [147, 91] on div "button" at bounding box center [142, 89] width 12 height 5
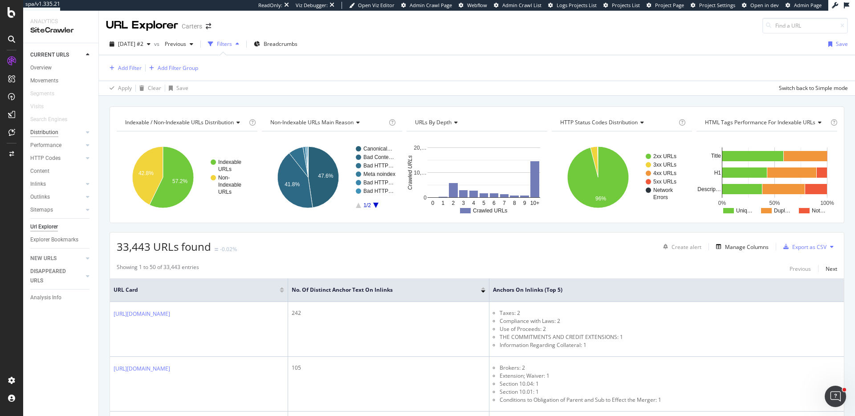
click at [54, 130] on div "Distribution" at bounding box center [44, 132] width 28 height 9
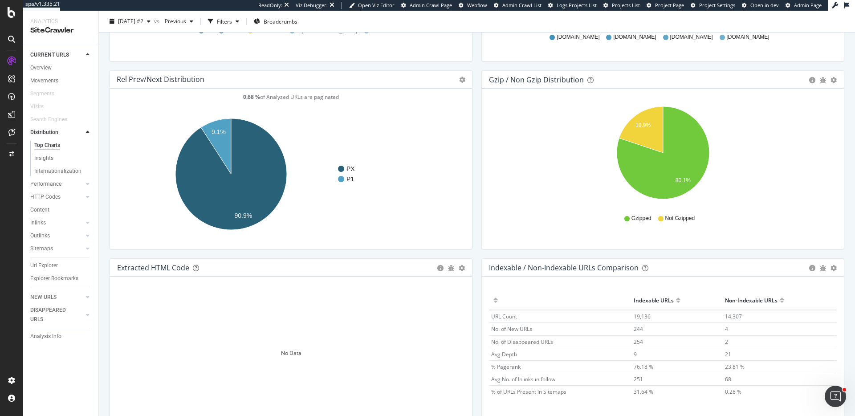
scroll to position [1233, 0]
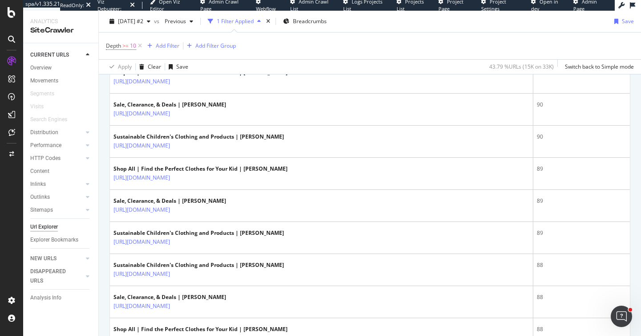
scroll to position [1622, 0]
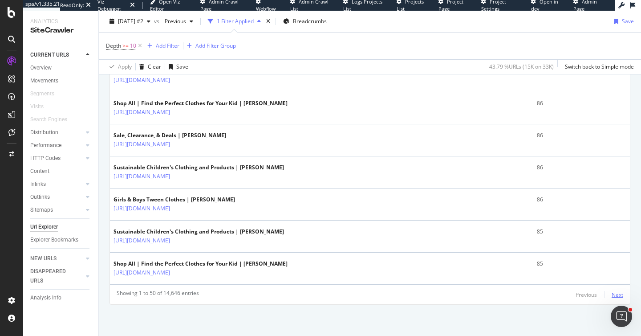
click at [614, 292] on div "Next" at bounding box center [618, 295] width 12 height 8
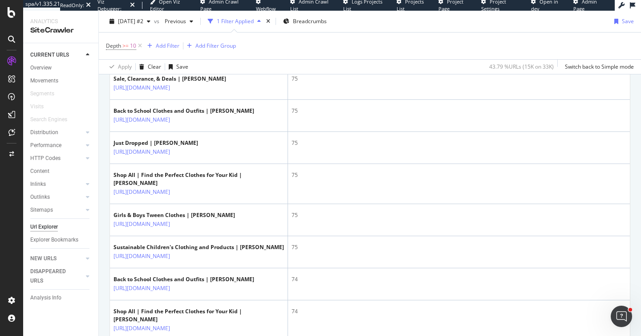
scroll to position [1731, 0]
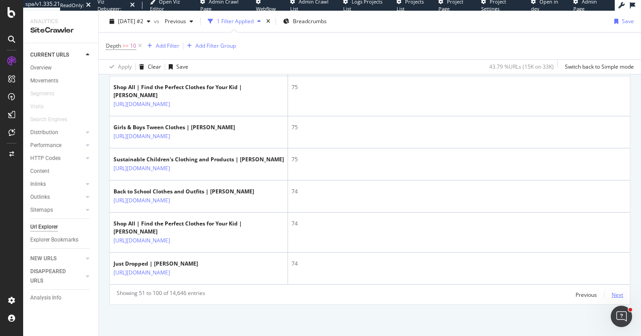
click at [617, 293] on div "Next" at bounding box center [618, 295] width 12 height 8
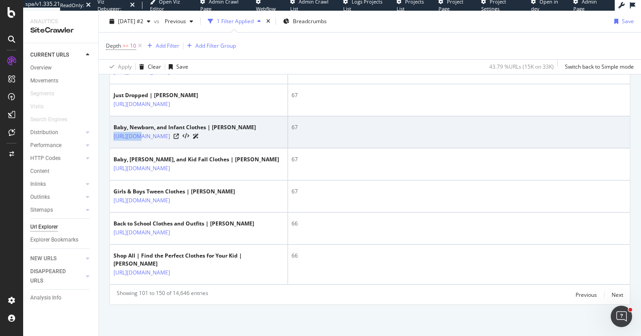
drag, startPoint x: 231, startPoint y: 166, endPoint x: 111, endPoint y: 166, distance: 120.2
click at [111, 148] on td "Baby, Newborn, and Infant Clothes | [PERSON_NAME] [URL][DOMAIN_NAME]" at bounding box center [199, 132] width 178 height 32
click at [215, 148] on td "Baby, Newborn, and Infant Clothes | [PERSON_NAME] [URL][DOMAIN_NAME]" at bounding box center [199, 132] width 178 height 32
drag, startPoint x: 233, startPoint y: 167, endPoint x: 113, endPoint y: 163, distance: 120.2
click at [113, 148] on td "Baby, Newborn, and Infant Clothes | [PERSON_NAME] [URL][DOMAIN_NAME]" at bounding box center [199, 132] width 178 height 32
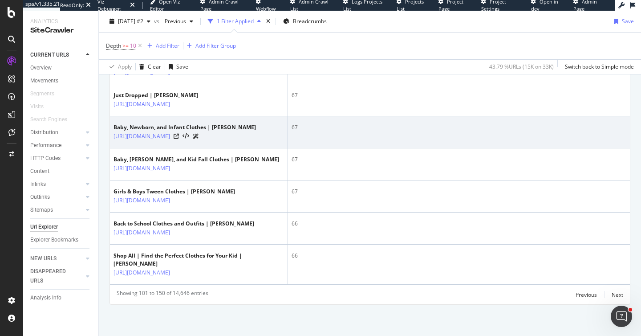
copy link "[URL][DOMAIN_NAME]"
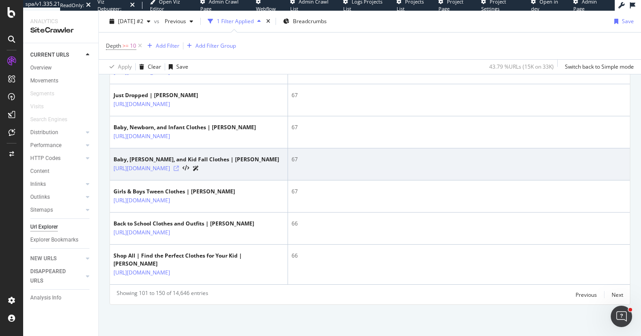
click at [179, 171] on icon at bounding box center [176, 168] width 5 height 5
